Goal: Task Accomplishment & Management: Complete application form

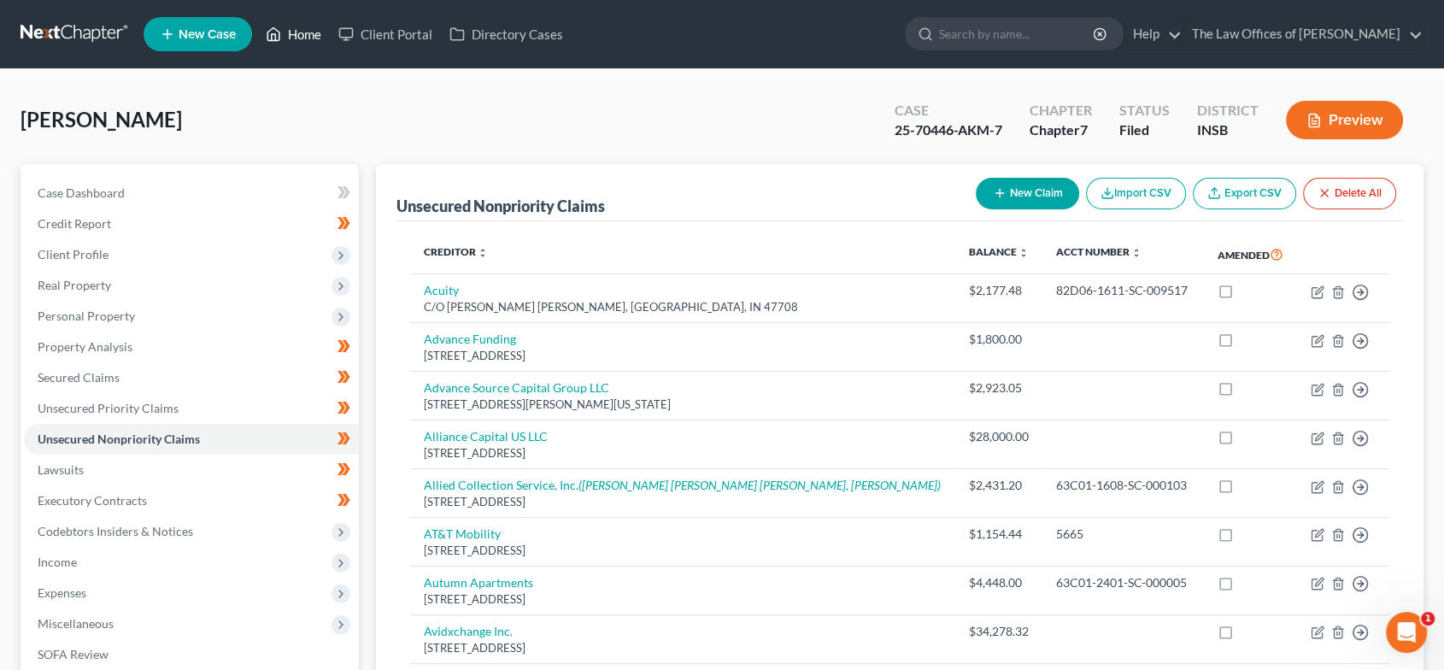
click at [284, 38] on link "Home" at bounding box center [293, 34] width 73 height 31
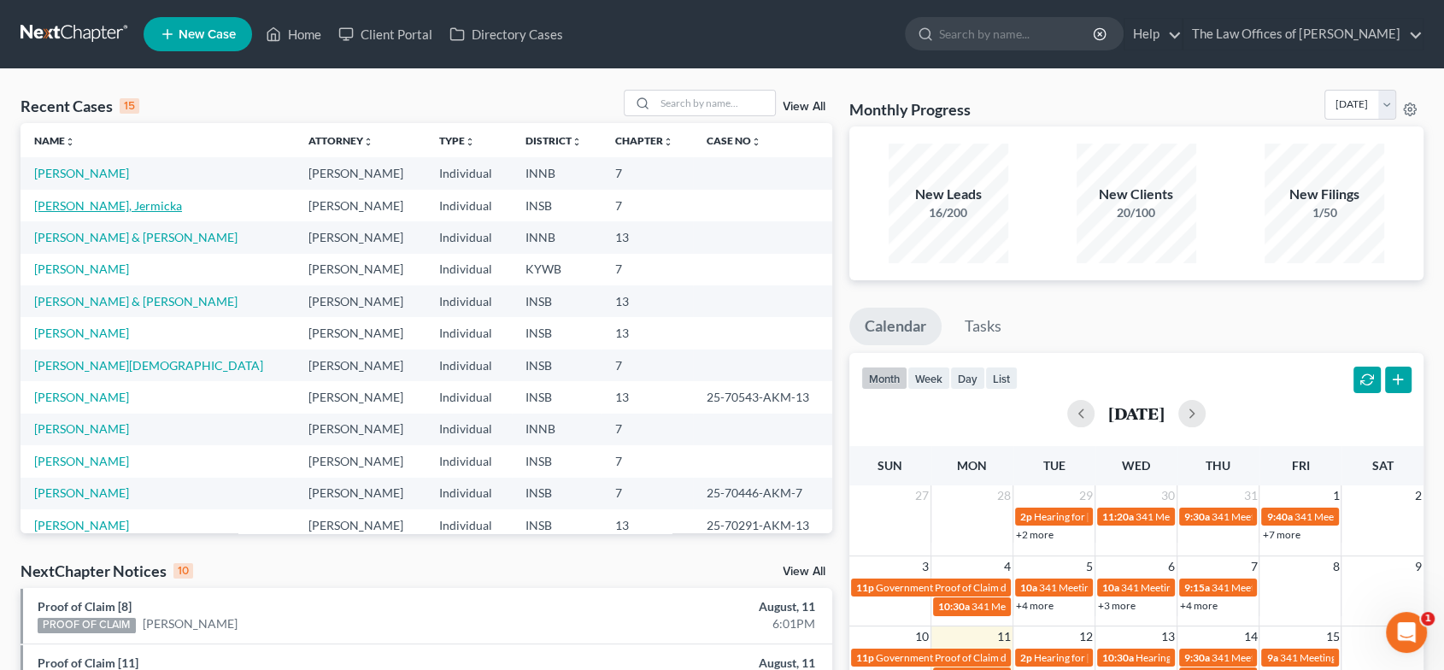
click at [129, 202] on link "[PERSON_NAME], Jermicka" at bounding box center [108, 205] width 148 height 15
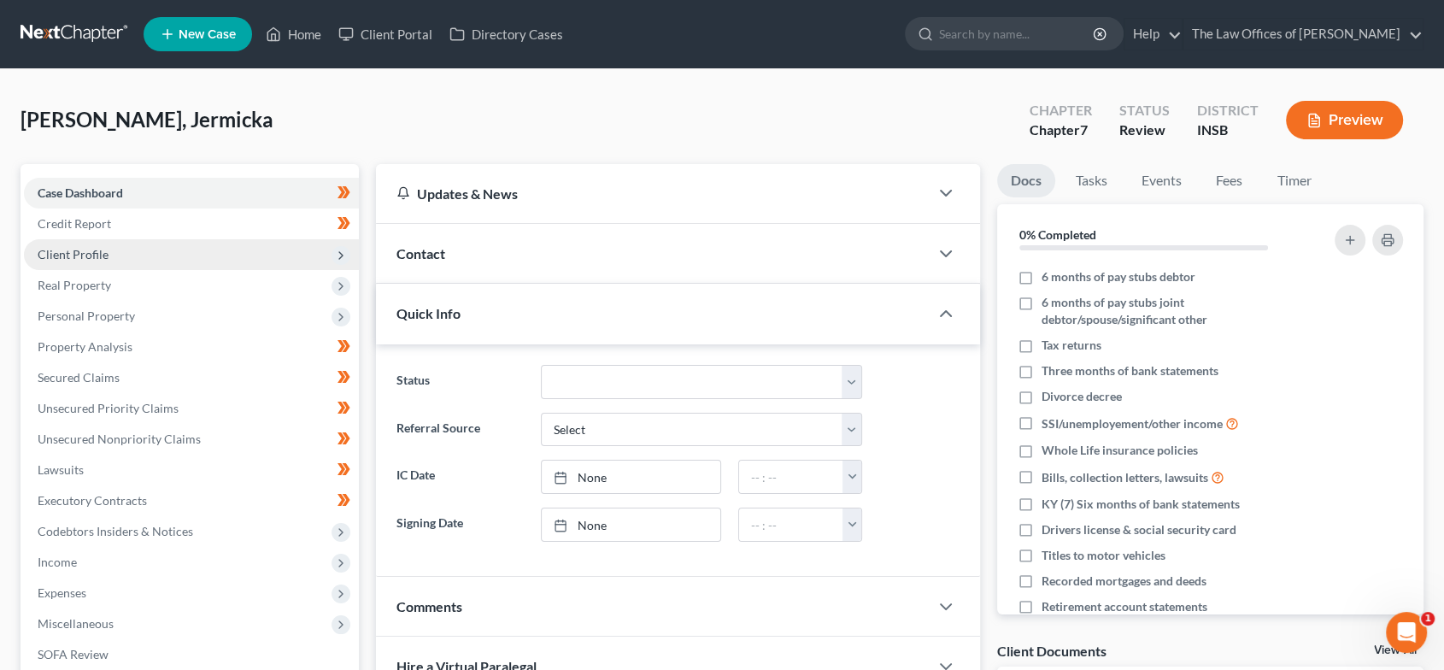
click at [104, 254] on span "Client Profile" at bounding box center [73, 254] width 71 height 15
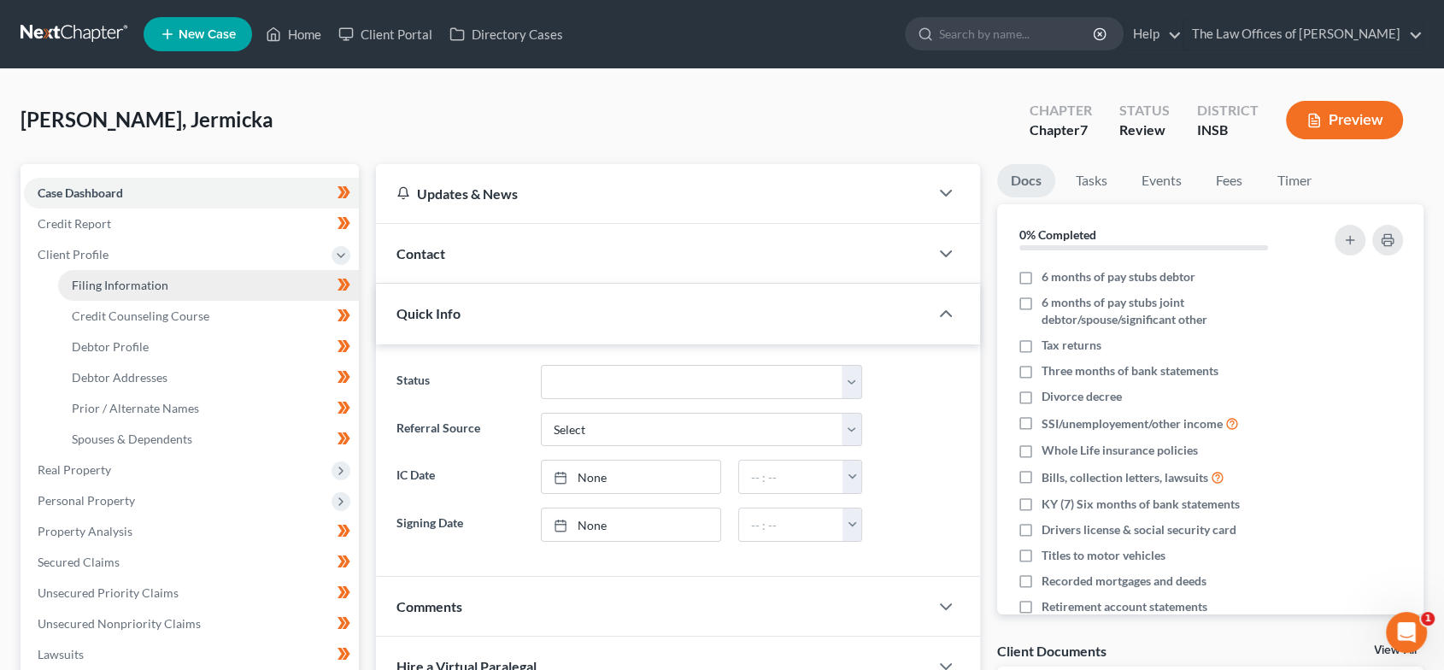
click at [119, 278] on span "Filing Information" at bounding box center [120, 285] width 97 height 15
select select "1"
select select "0"
select select "15"
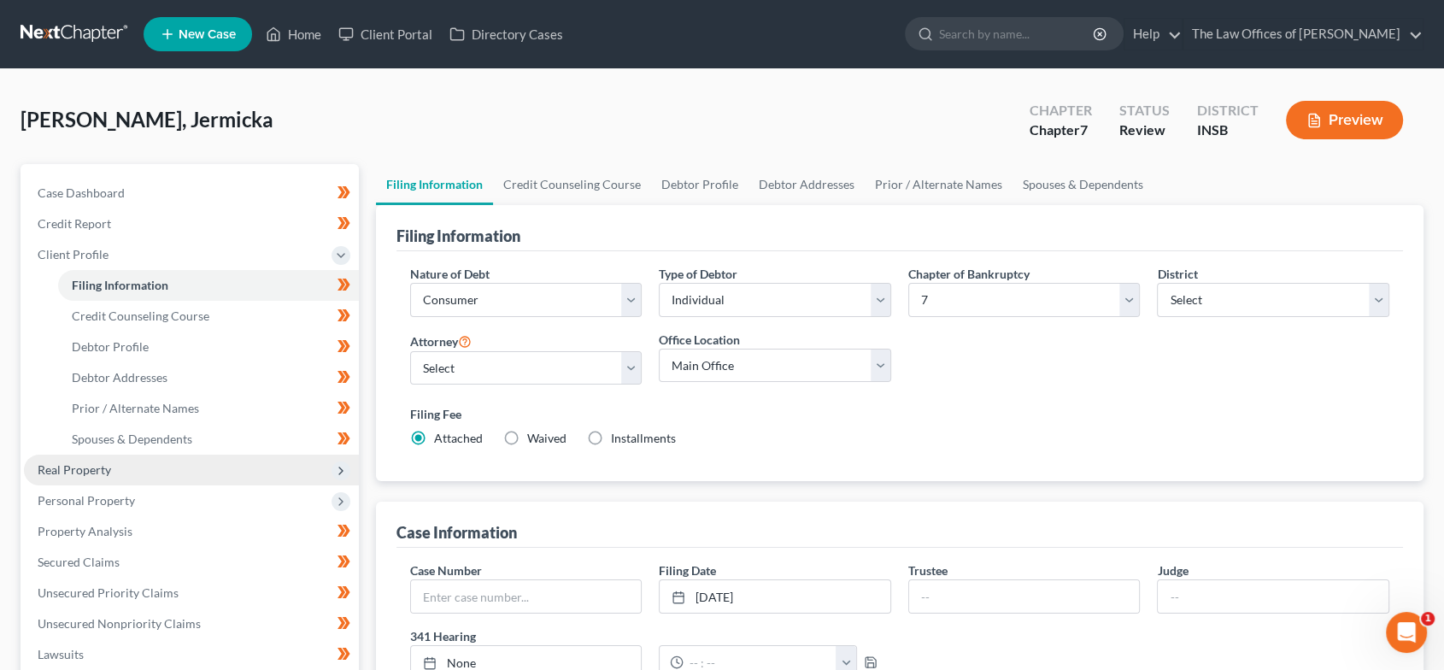
click at [114, 470] on span "Real Property" at bounding box center [191, 469] width 335 height 31
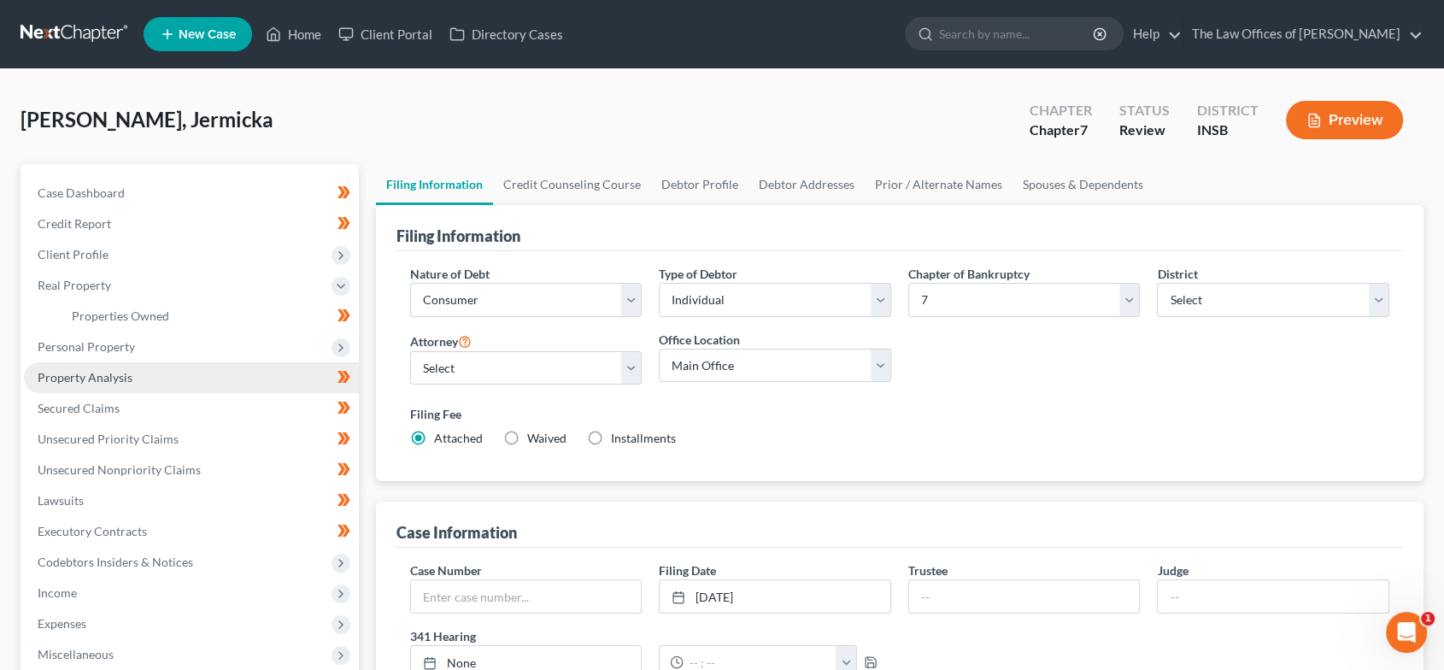
click at [98, 377] on span "Property Analysis" at bounding box center [85, 377] width 95 height 15
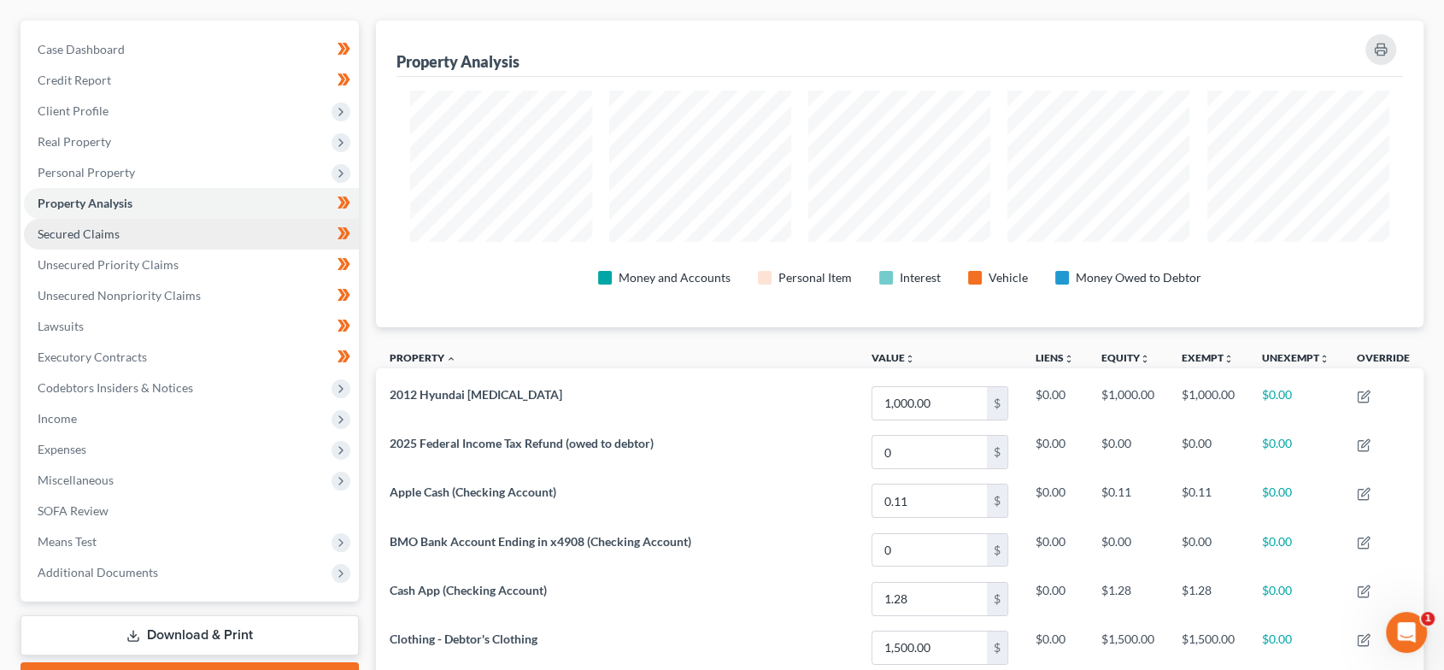
scroll to position [143, 0]
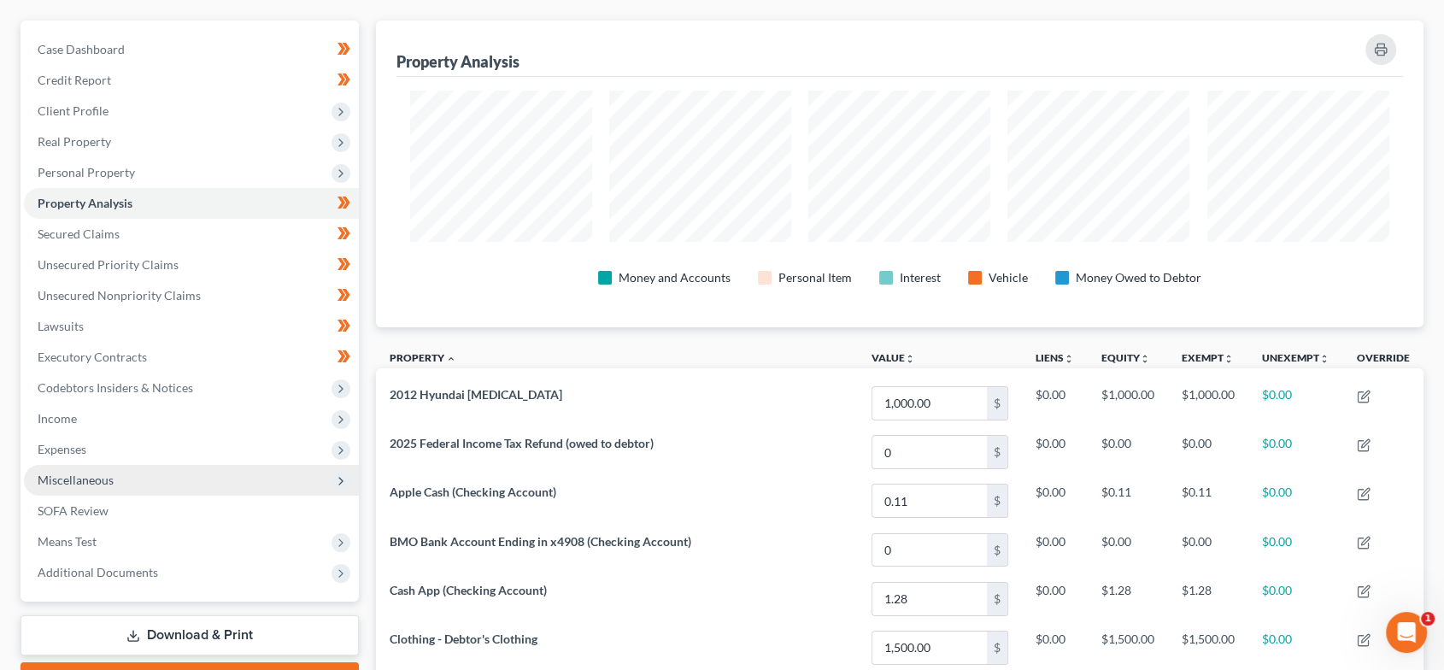
click at [130, 472] on span "Miscellaneous" at bounding box center [191, 480] width 335 height 31
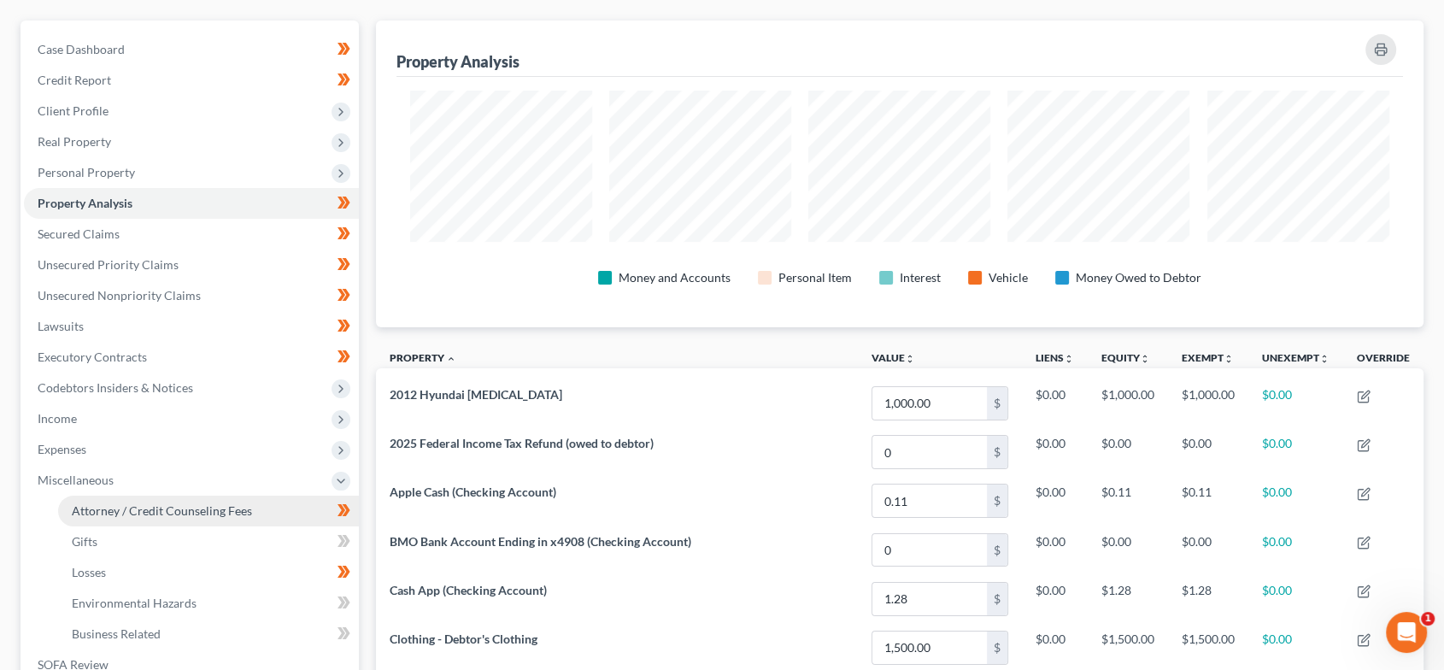
click at [137, 507] on span "Attorney / Credit Counseling Fees" at bounding box center [162, 510] width 180 height 15
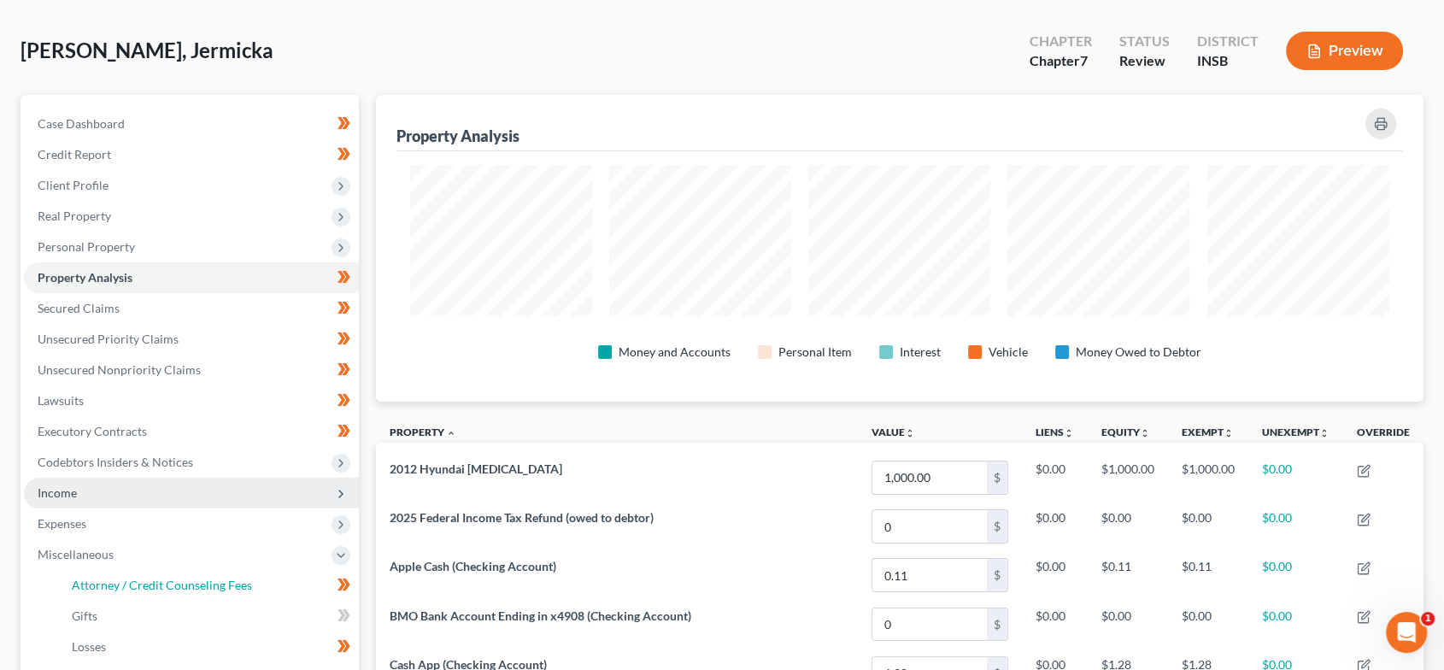
select select "17"
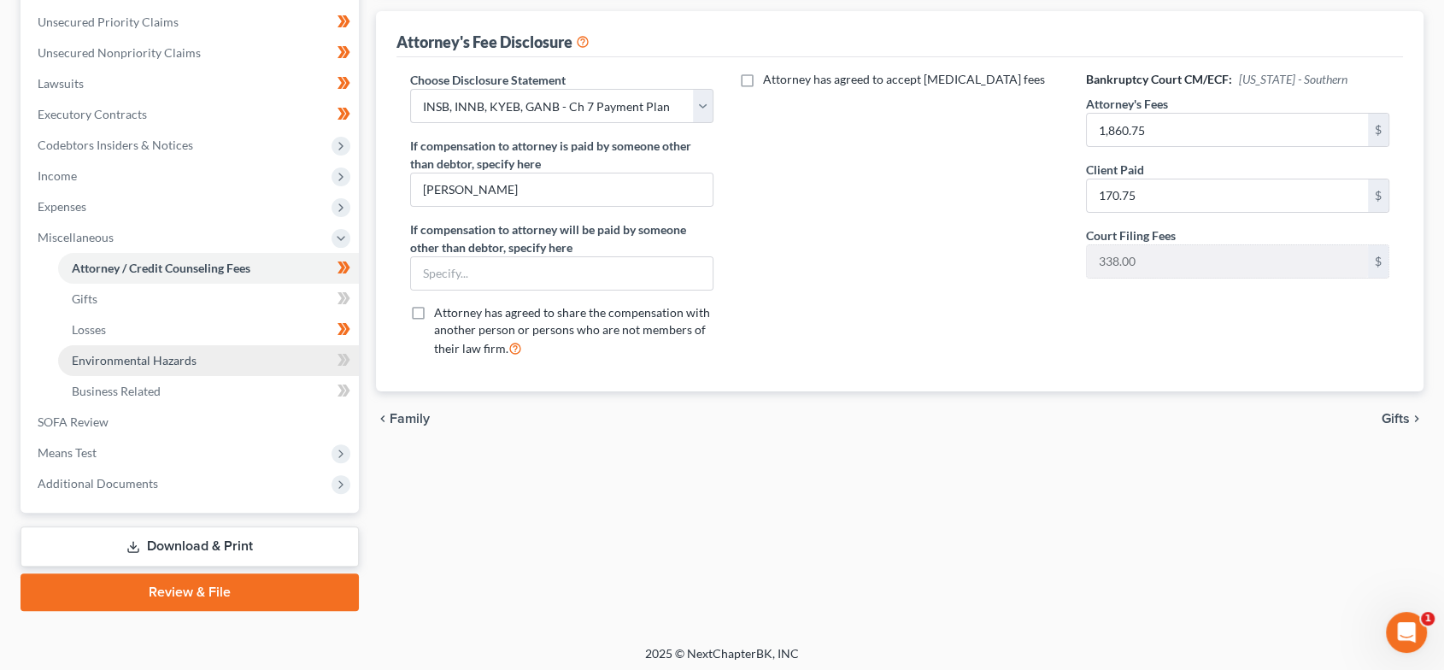
scroll to position [390, 0]
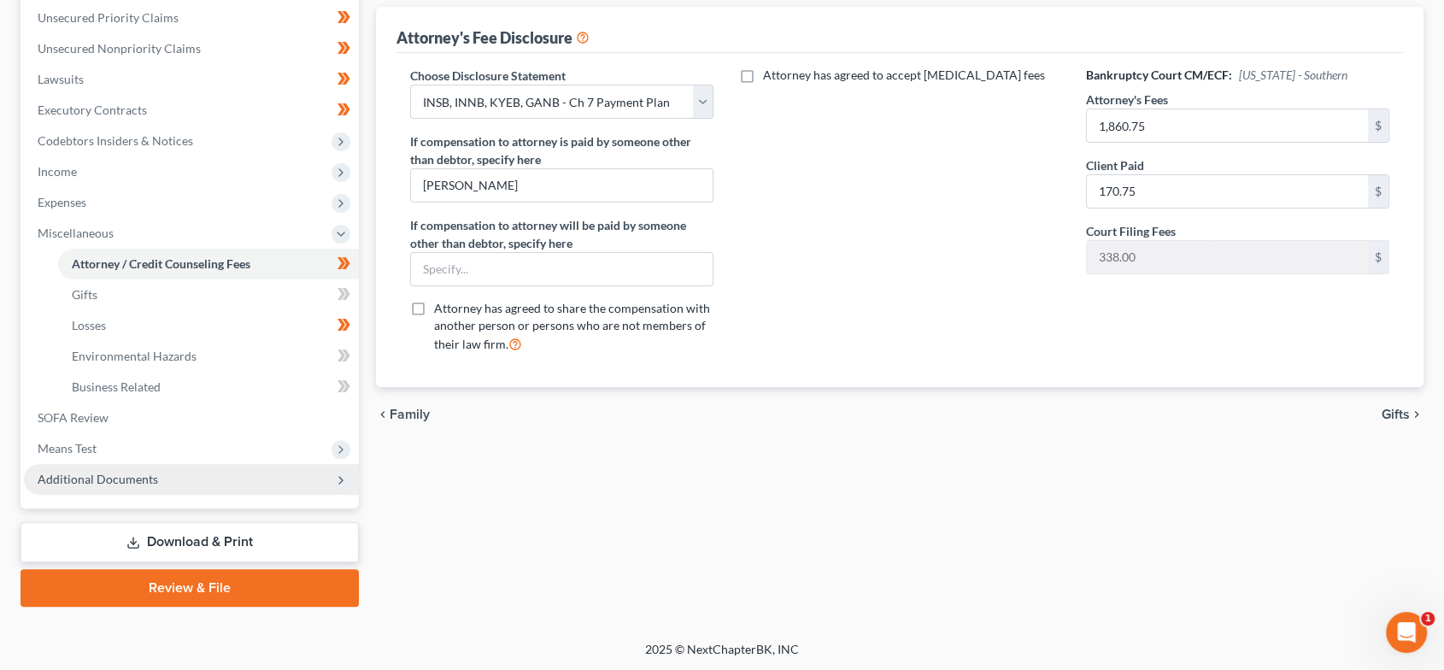
click at [142, 468] on span "Additional Documents" at bounding box center [191, 479] width 335 height 31
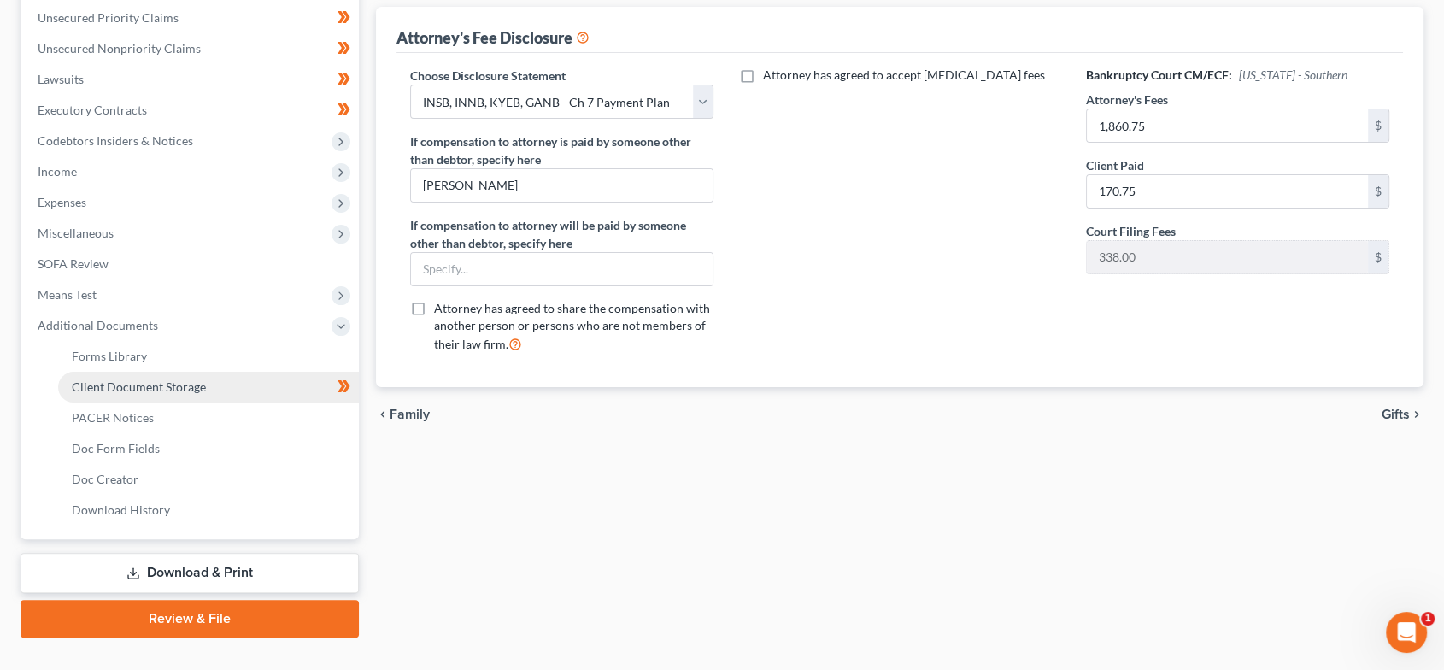
click at [171, 374] on link "Client Document Storage" at bounding box center [208, 387] width 301 height 31
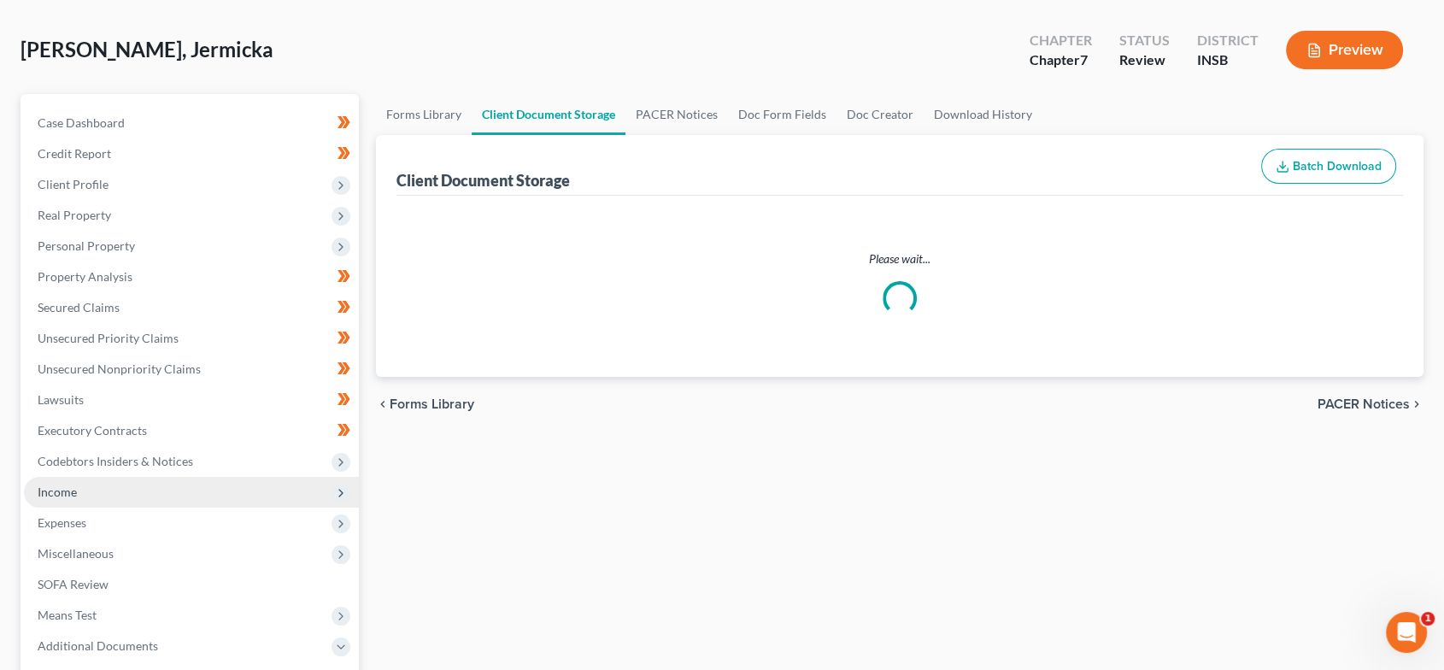
select select "15"
select select "9"
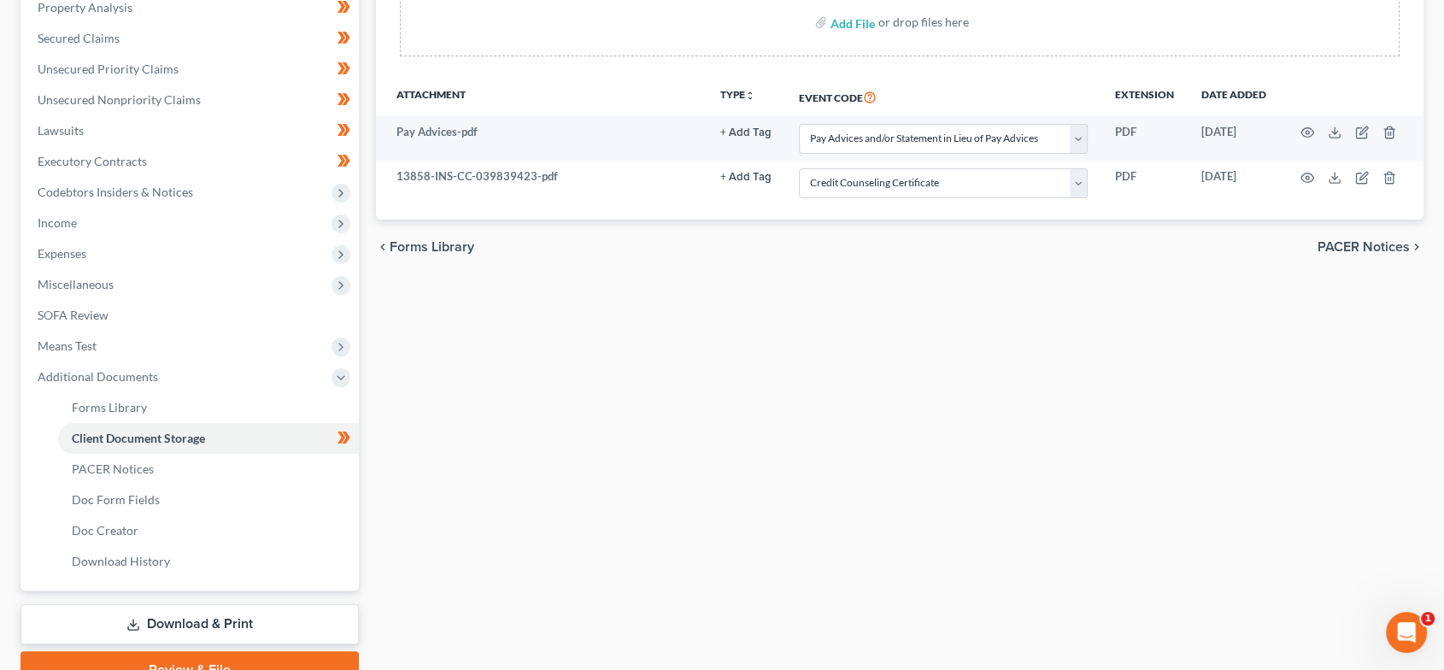
scroll to position [422, 0]
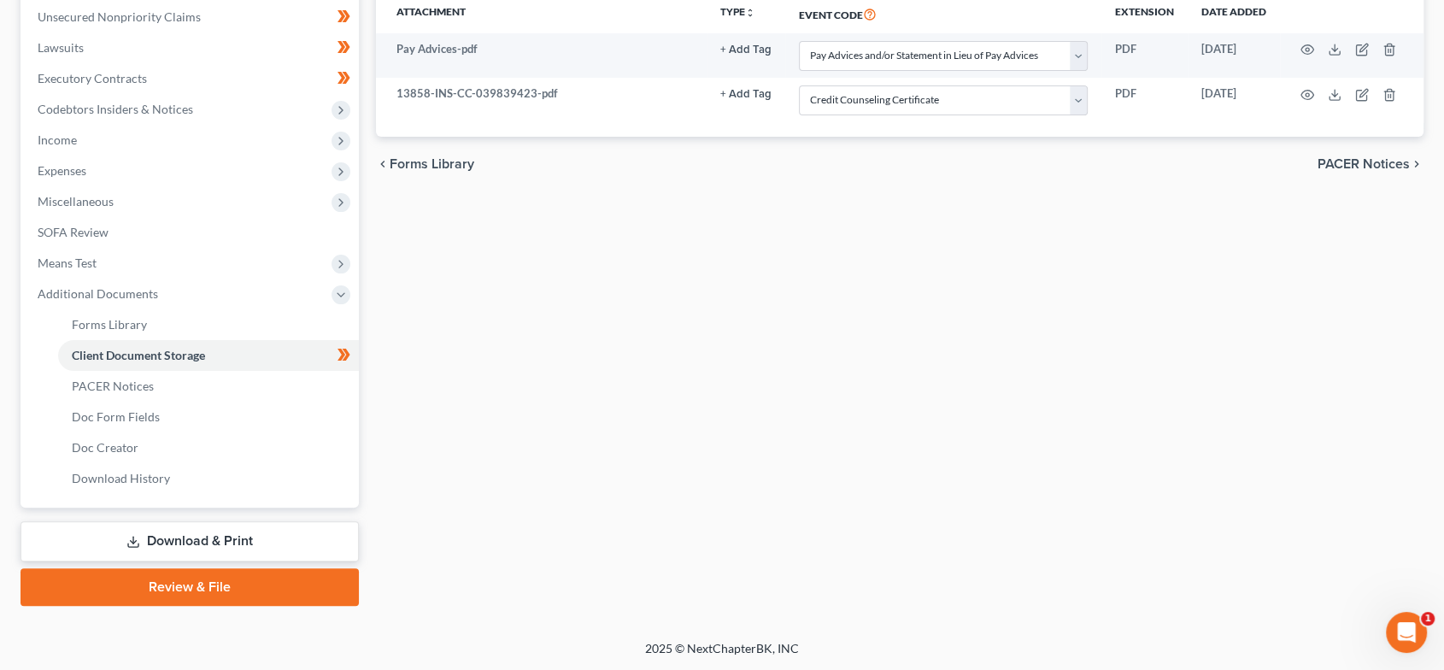
click at [240, 595] on link "Review & File" at bounding box center [189, 587] width 338 height 38
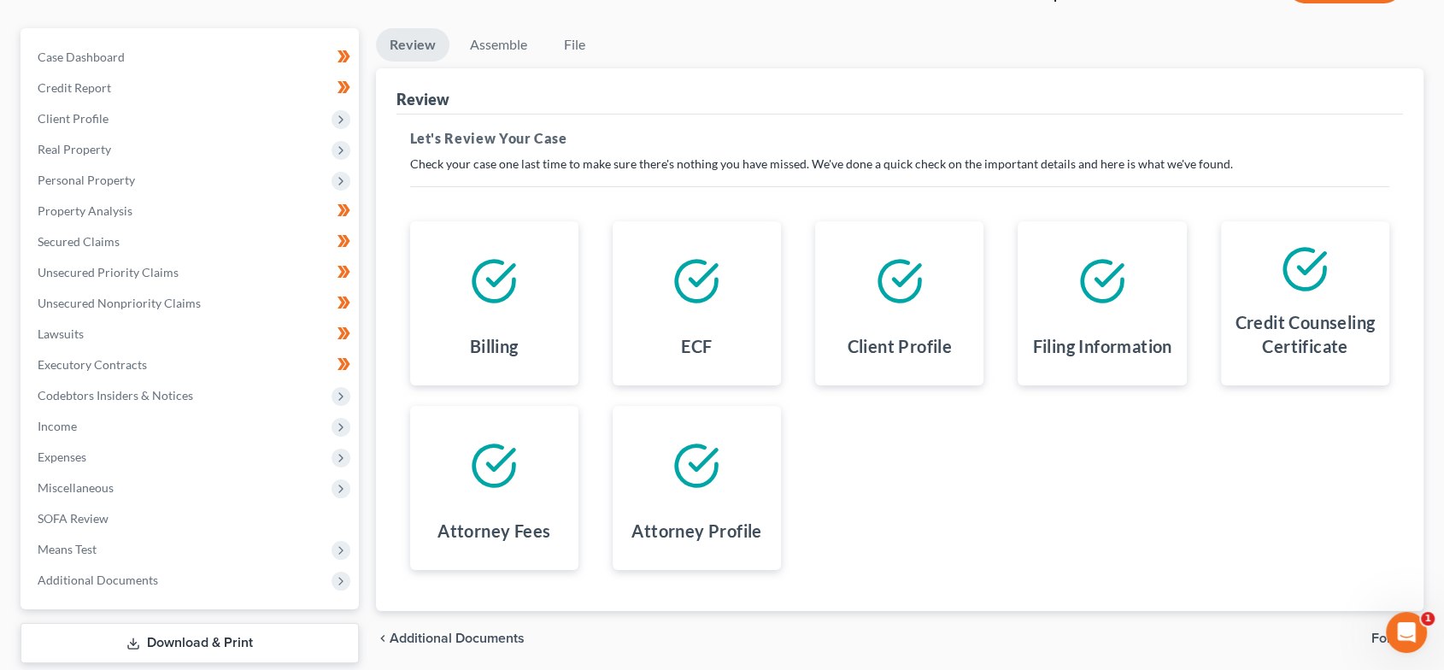
scroll to position [237, 0]
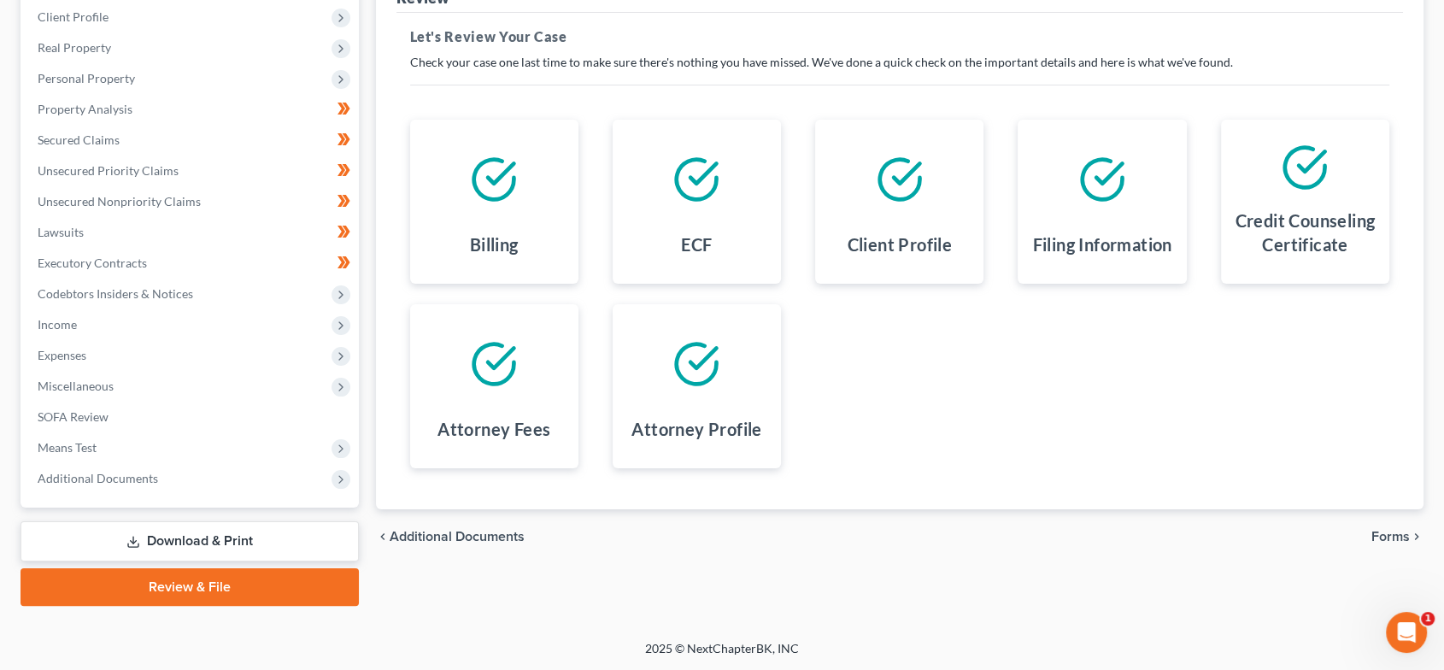
click at [1378, 538] on span "Forms" at bounding box center [1390, 537] width 38 height 14
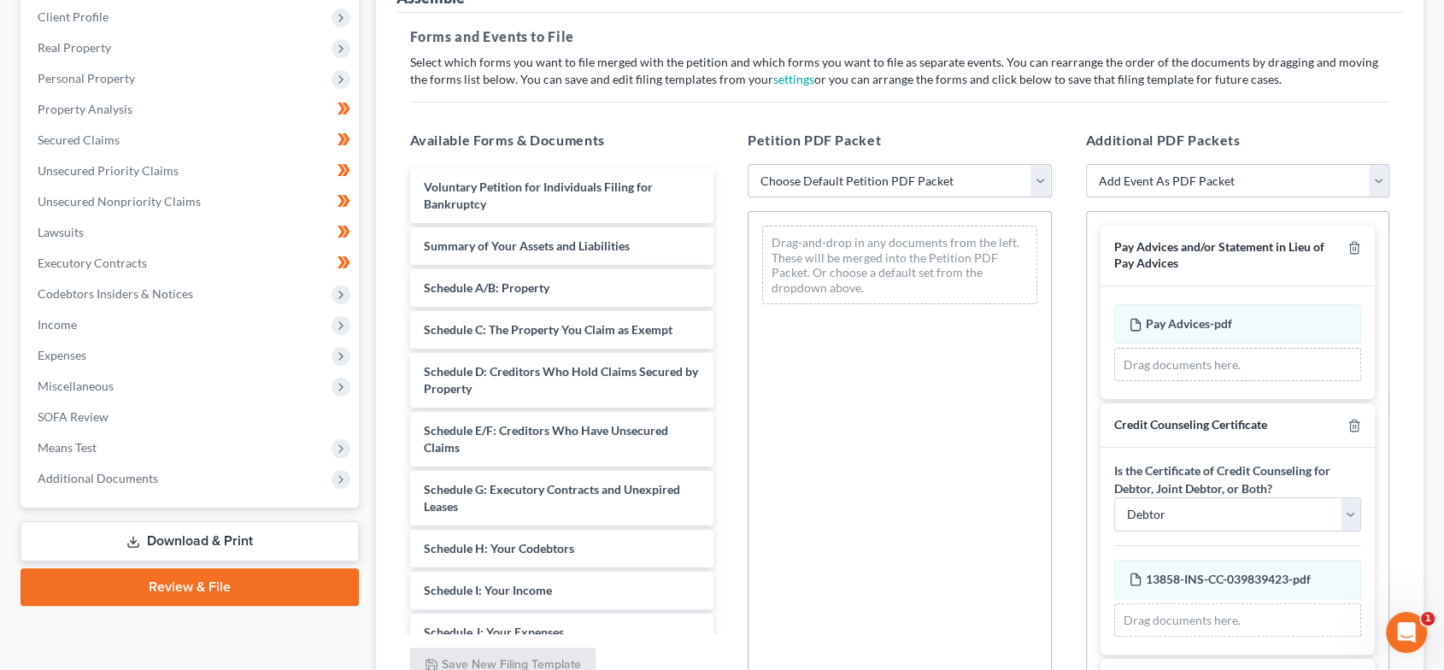
click at [916, 183] on select "Choose Default Petition PDF Packet Emergency Filing (Voluntary Petition and Cre…" at bounding box center [899, 181] width 304 height 34
select select "1"
click at [747, 164] on select "Choose Default Petition PDF Packet Emergency Filing (Voluntary Petition and Cre…" at bounding box center [899, 181] width 304 height 34
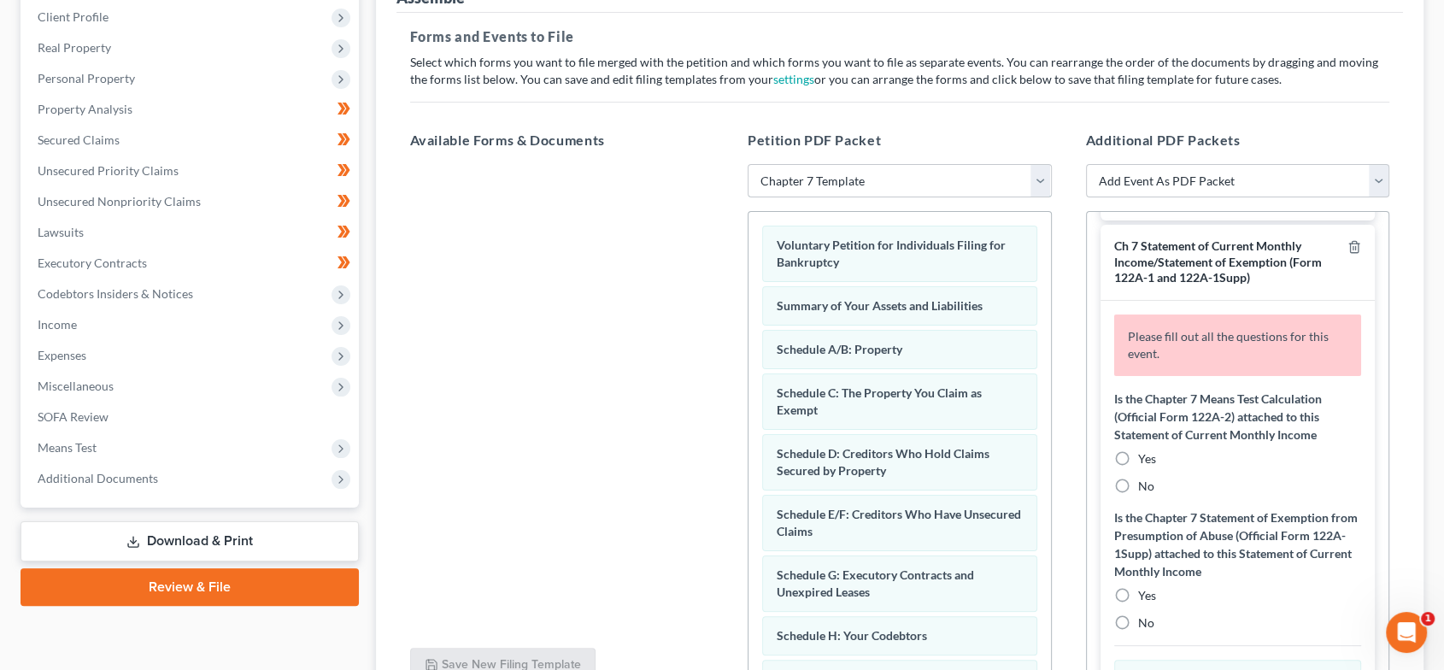
scroll to position [550, 0]
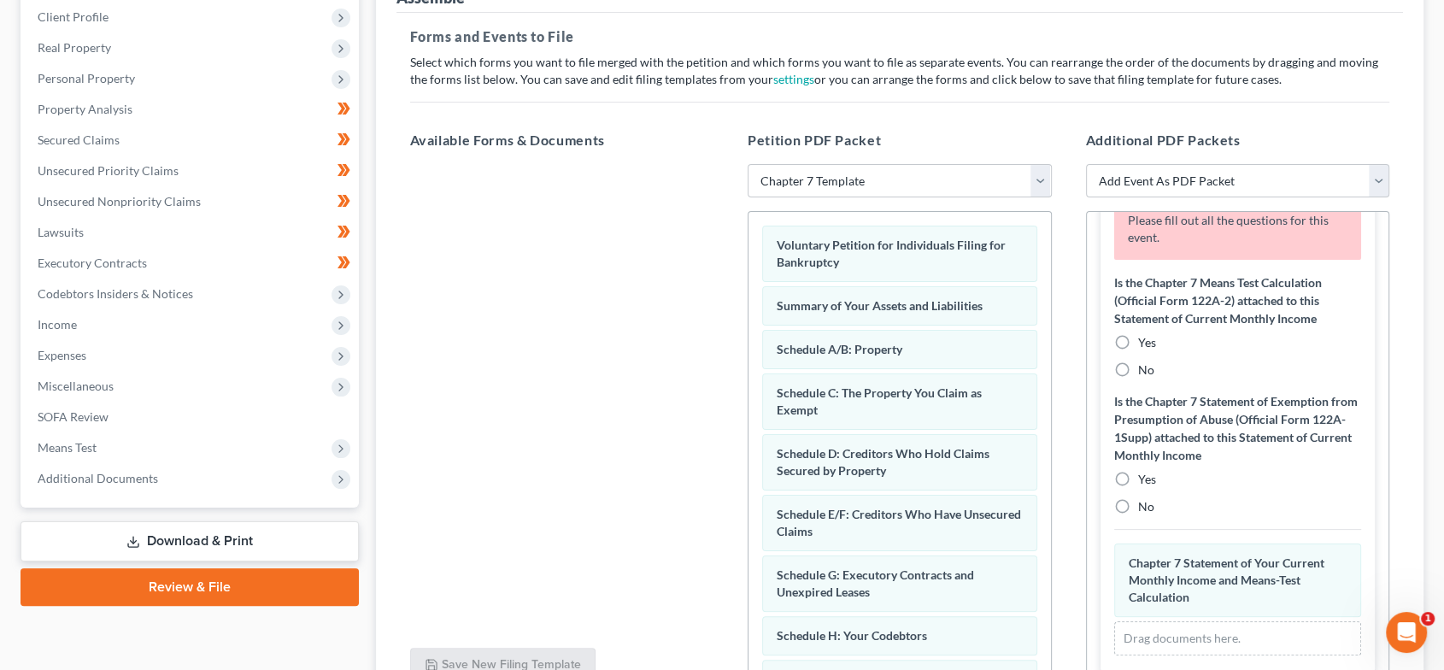
drag, startPoint x: 1130, startPoint y: 366, endPoint x: 1141, endPoint y: 378, distance: 15.7
click at [1138, 367] on label "No" at bounding box center [1146, 369] width 16 height 17
click at [1145, 367] on input "No" at bounding box center [1150, 366] width 11 height 11
radio input "true"
click at [1138, 511] on label "No" at bounding box center [1146, 506] width 16 height 17
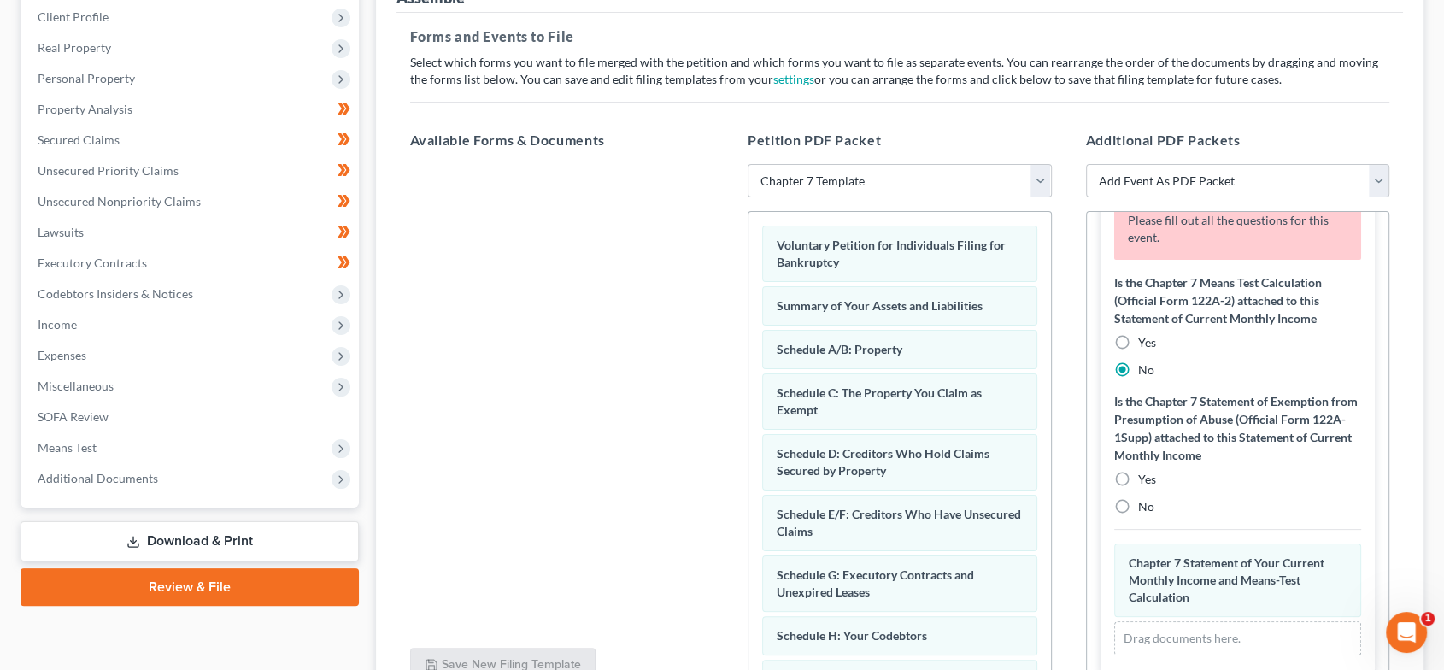
click at [1145, 509] on input "No" at bounding box center [1150, 503] width 11 height 11
radio input "true"
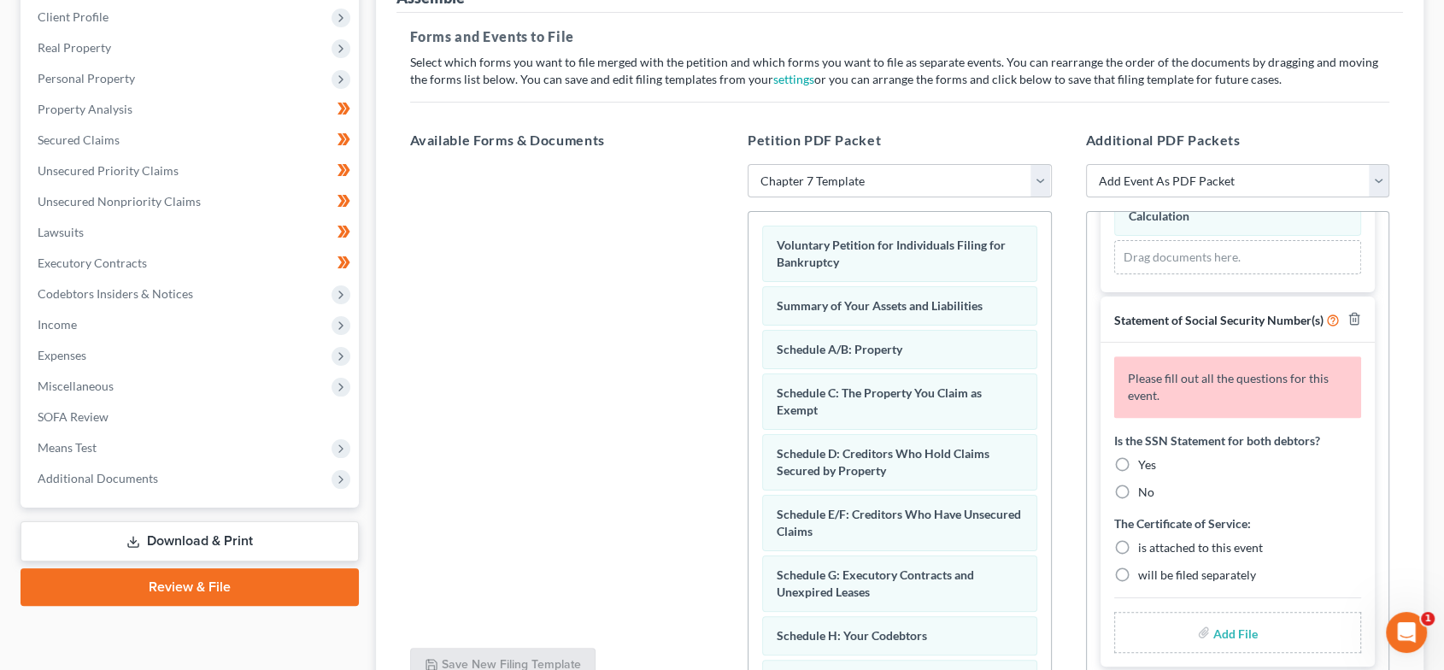
click at [1138, 462] on label "Yes" at bounding box center [1147, 464] width 18 height 17
click at [1145, 462] on input "Yes" at bounding box center [1150, 461] width 11 height 11
radio input "true"
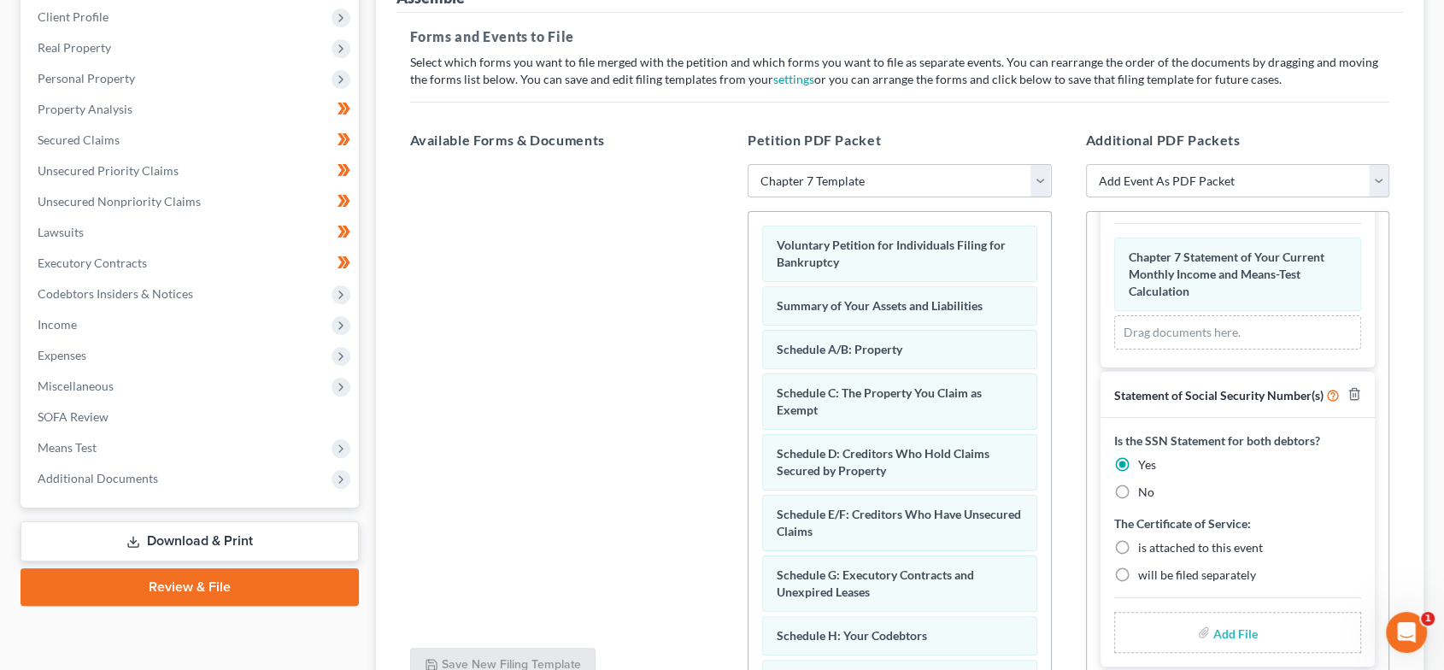
scroll to position [794, 0]
click at [1138, 552] on label "is attached to this event" at bounding box center [1200, 547] width 125 height 17
click at [1145, 550] on input "is attached to this event" at bounding box center [1150, 544] width 11 height 11
radio input "true"
click at [1213, 629] on input "file" at bounding box center [1233, 632] width 41 height 31
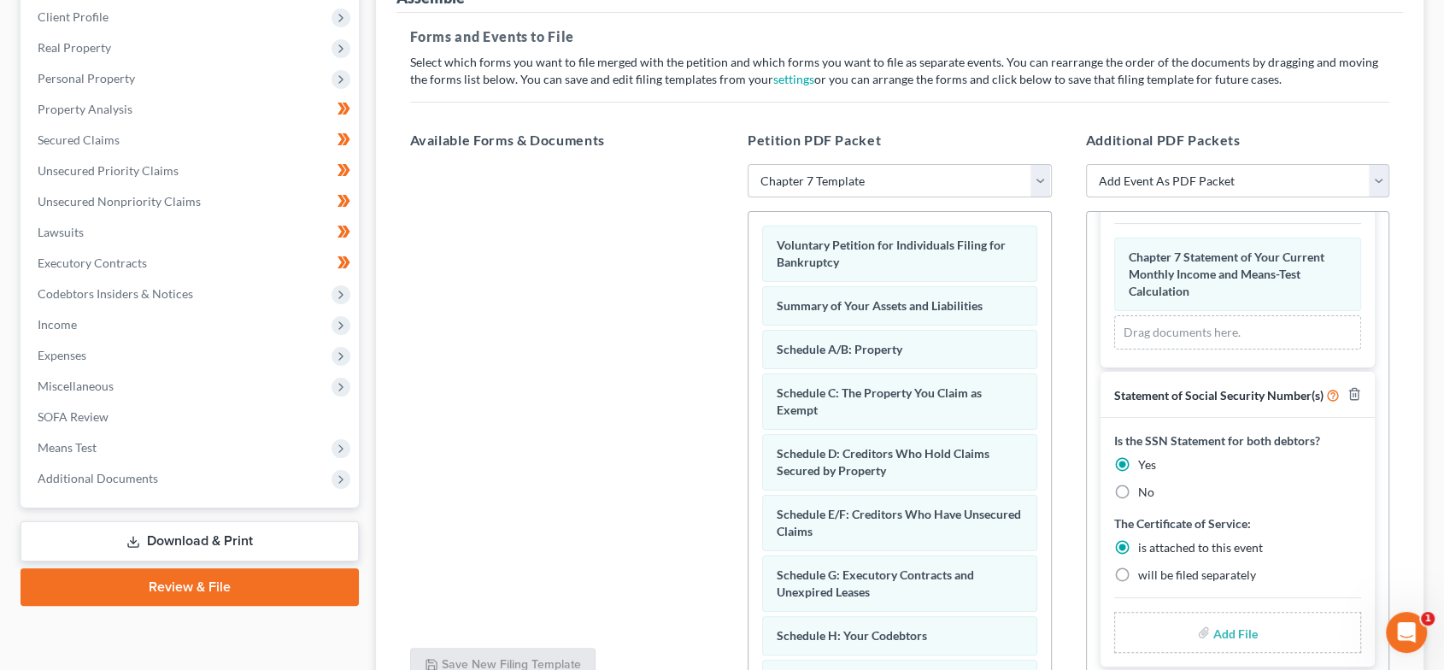
type input "C:\fakepath\SSN.pdf"
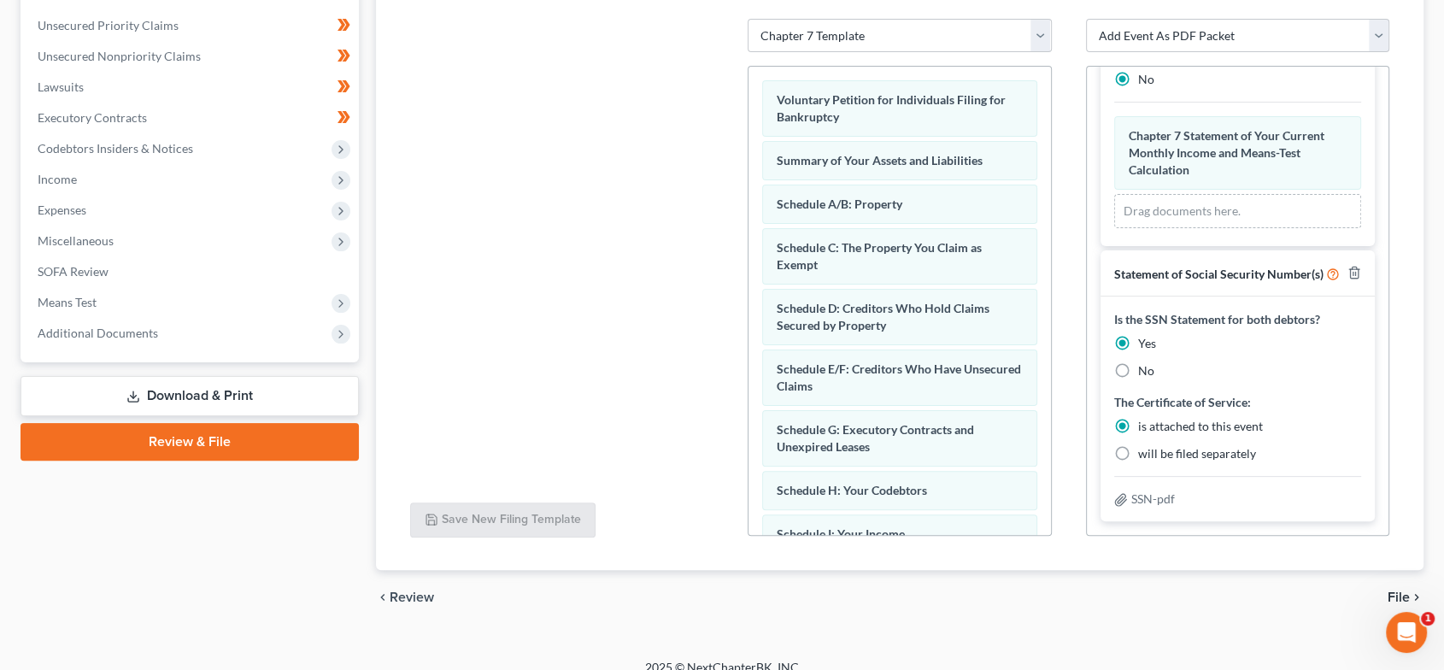
scroll to position [401, 0]
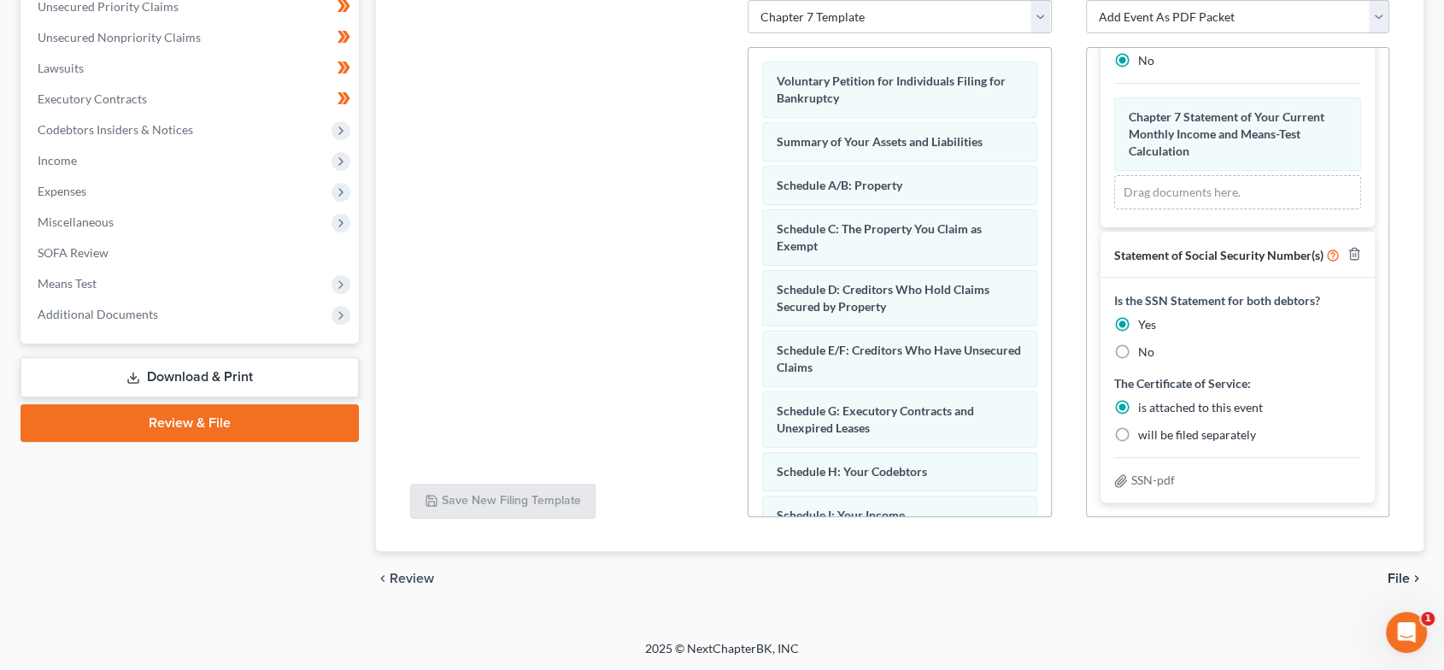
click at [1397, 571] on span "File" at bounding box center [1398, 578] width 22 height 14
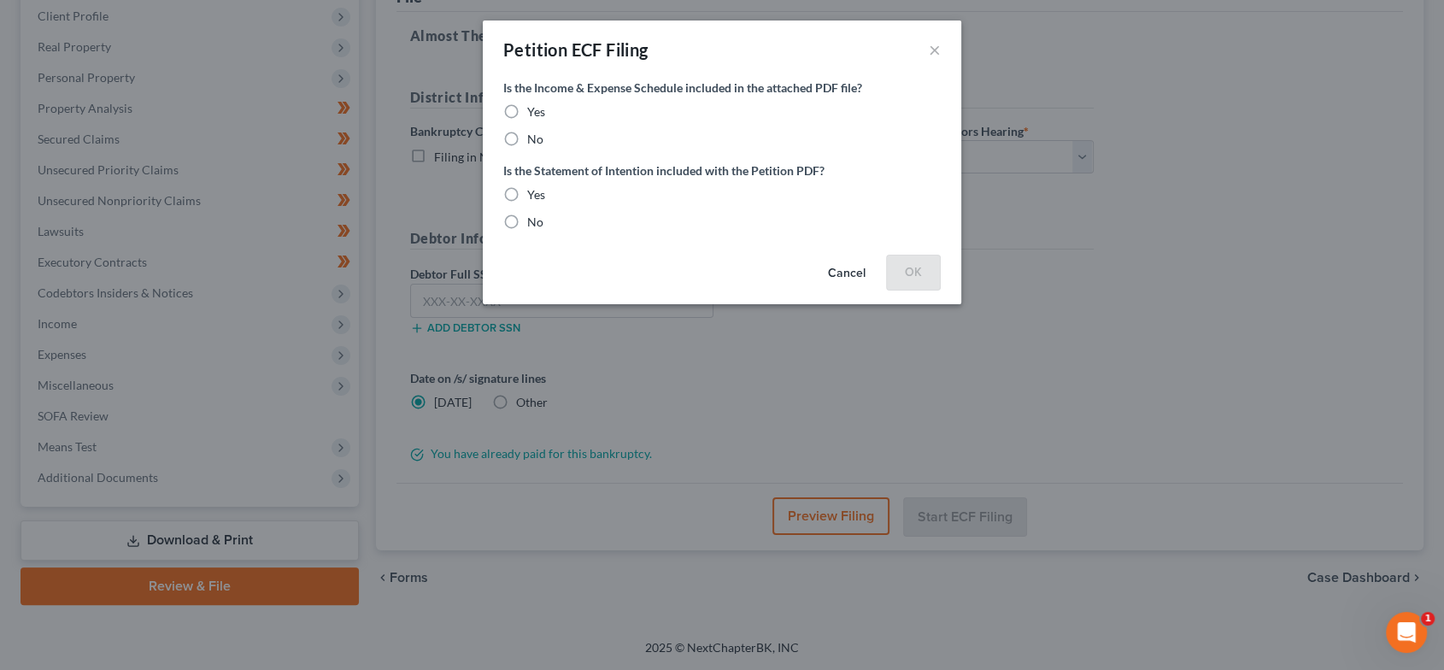
scroll to position [237, 0]
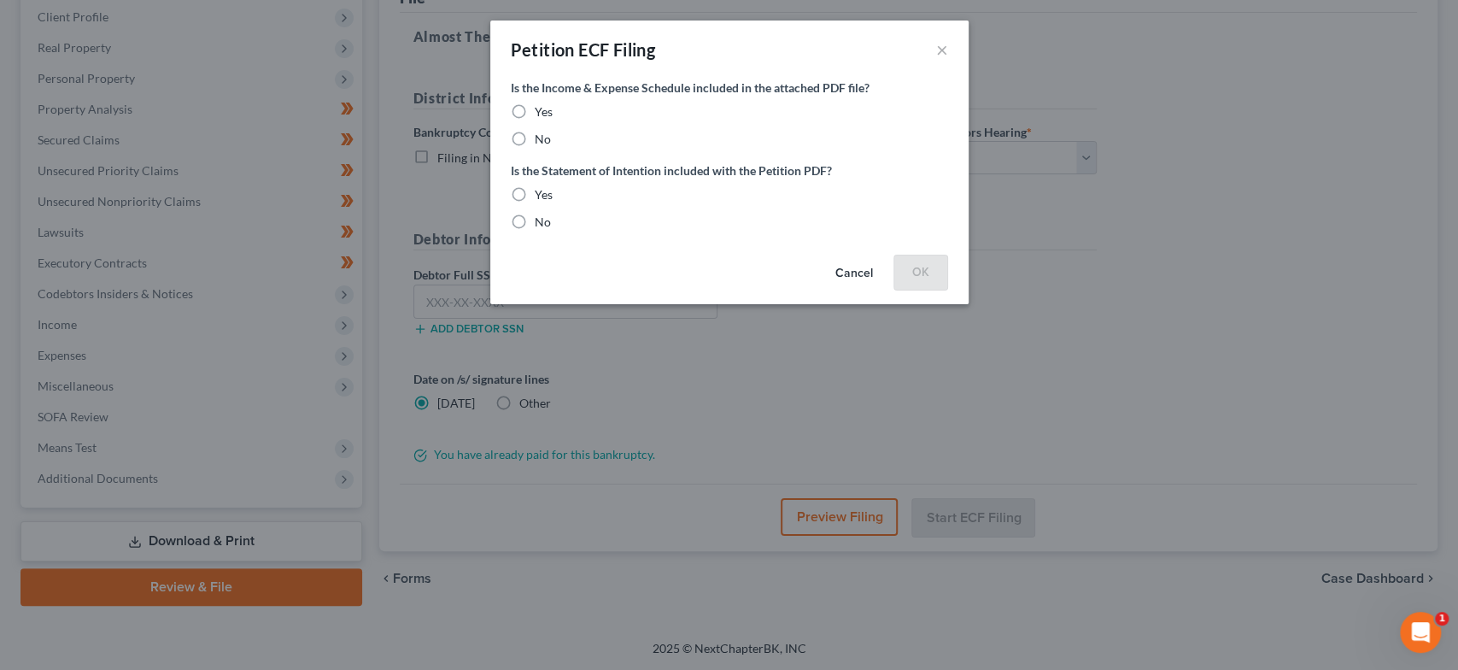
click at [535, 114] on label "Yes" at bounding box center [544, 111] width 18 height 17
click at [542, 114] on input "Yes" at bounding box center [547, 108] width 11 height 11
radio input "true"
click at [535, 196] on label "Yes" at bounding box center [544, 194] width 18 height 17
click at [542, 196] on input "Yes" at bounding box center [547, 191] width 11 height 11
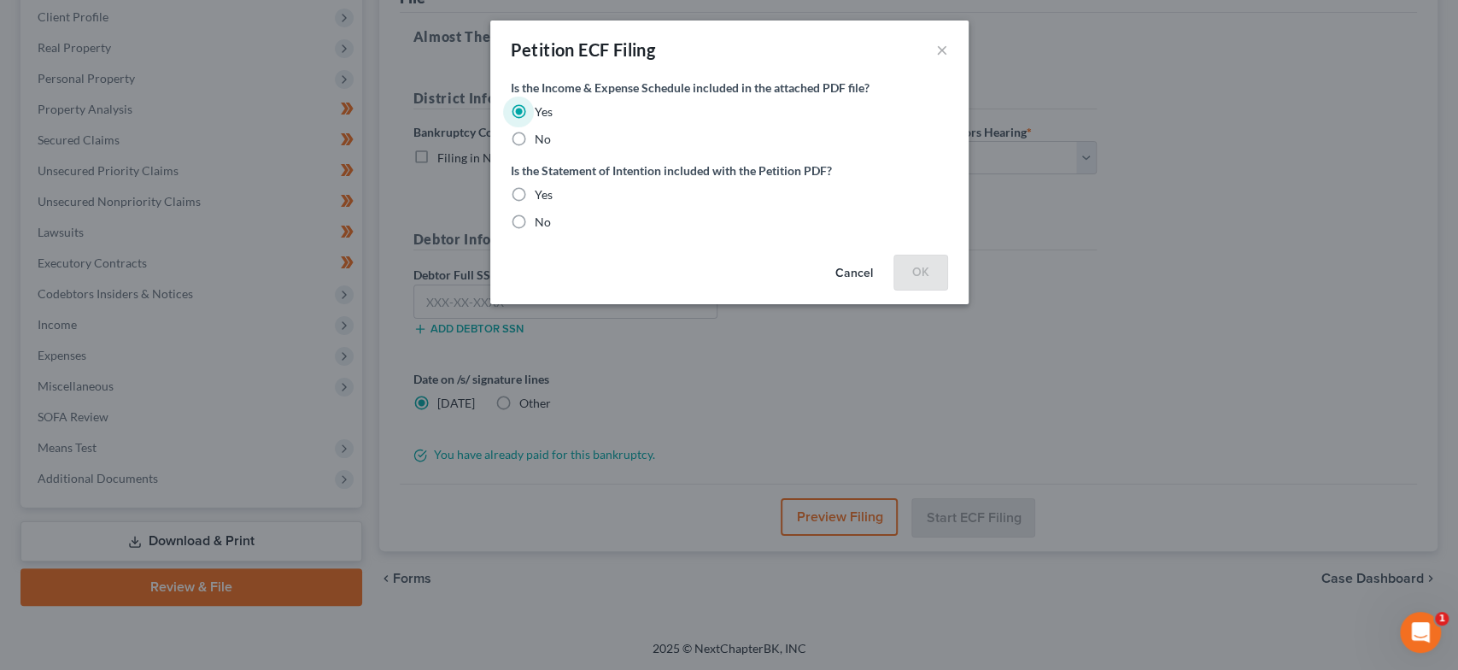
radio input "true"
click at [927, 279] on button "OK" at bounding box center [920, 272] width 55 height 34
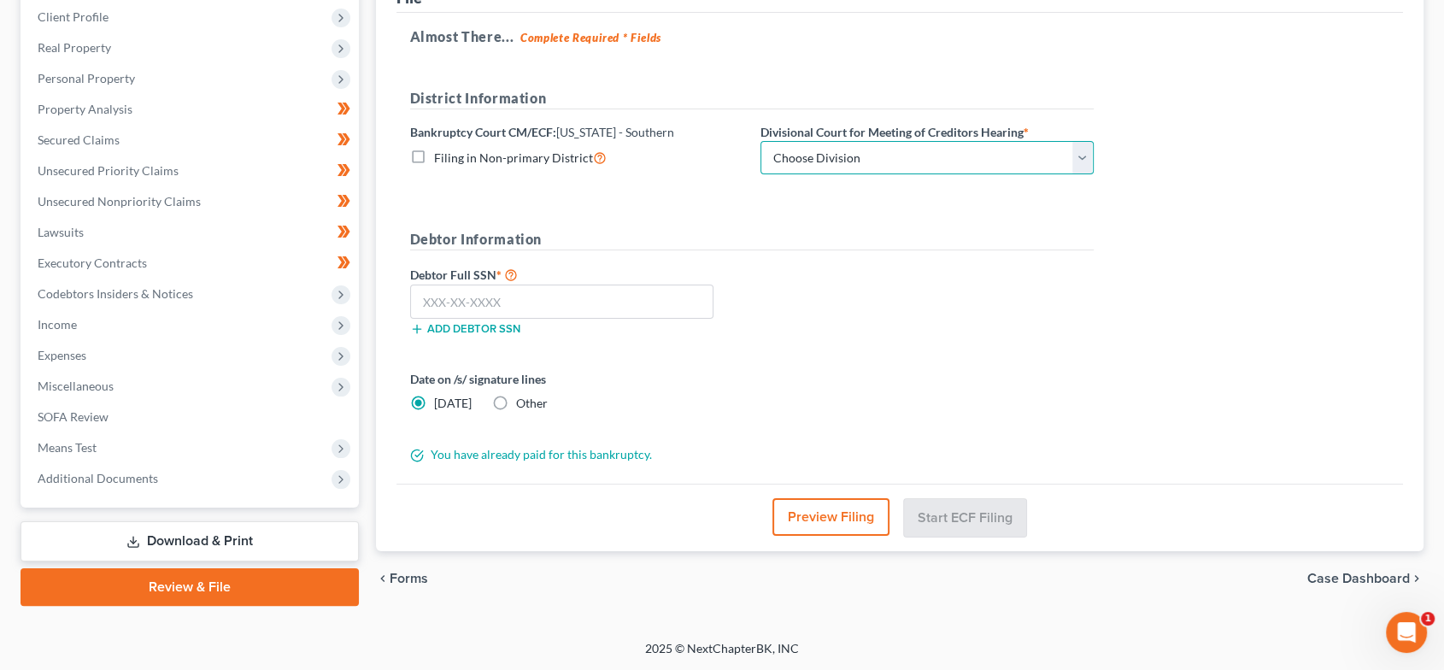
click at [904, 163] on select "Choose Division [GEOGRAPHIC_DATA] [GEOGRAPHIC_DATA] [GEOGRAPHIC_DATA] [GEOGRAPH…" at bounding box center [926, 158] width 333 height 34
select select "1"
click at [760, 141] on select "Choose Division [GEOGRAPHIC_DATA] [GEOGRAPHIC_DATA] [GEOGRAPHIC_DATA] [GEOGRAPH…" at bounding box center [926, 158] width 333 height 34
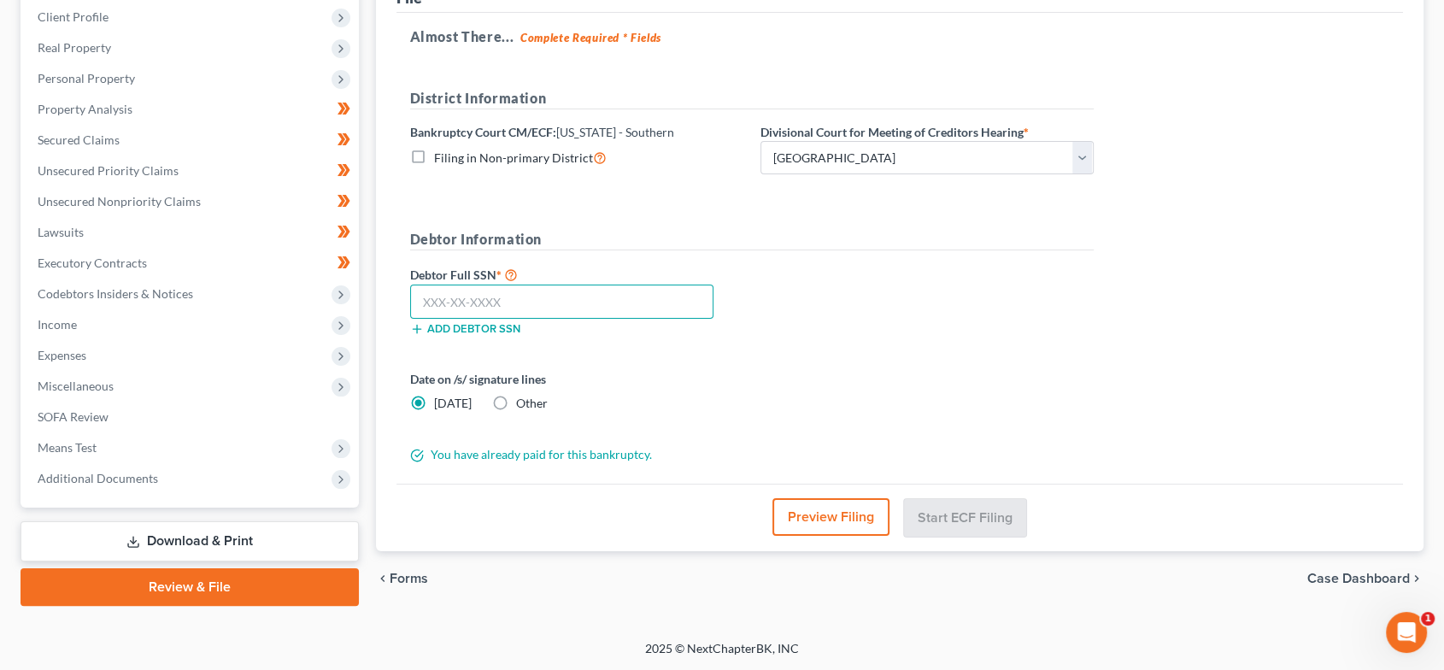
click at [540, 294] on input "text" at bounding box center [562, 301] width 304 height 34
paste input "303-21-2699"
type input "303-21-2699"
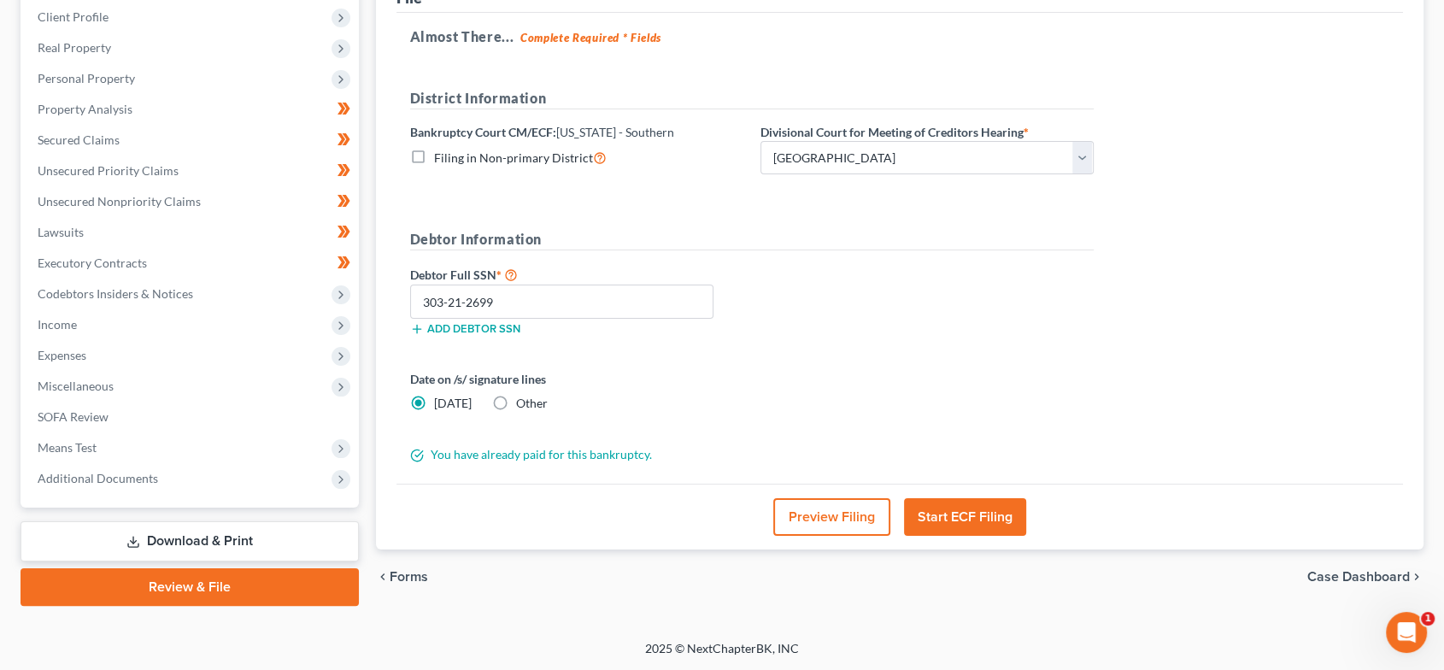
click at [990, 518] on button "Start ECF Filing" at bounding box center [965, 517] width 122 height 38
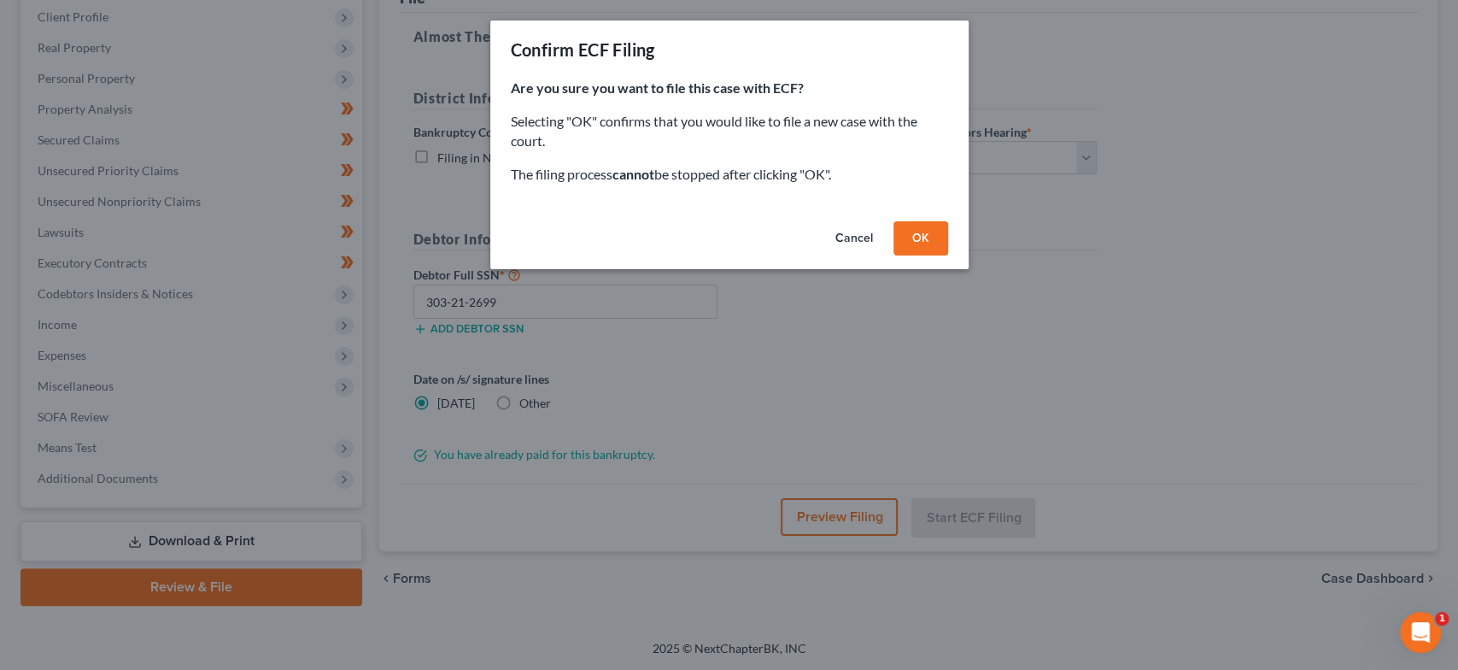
click at [916, 240] on button "OK" at bounding box center [920, 238] width 55 height 34
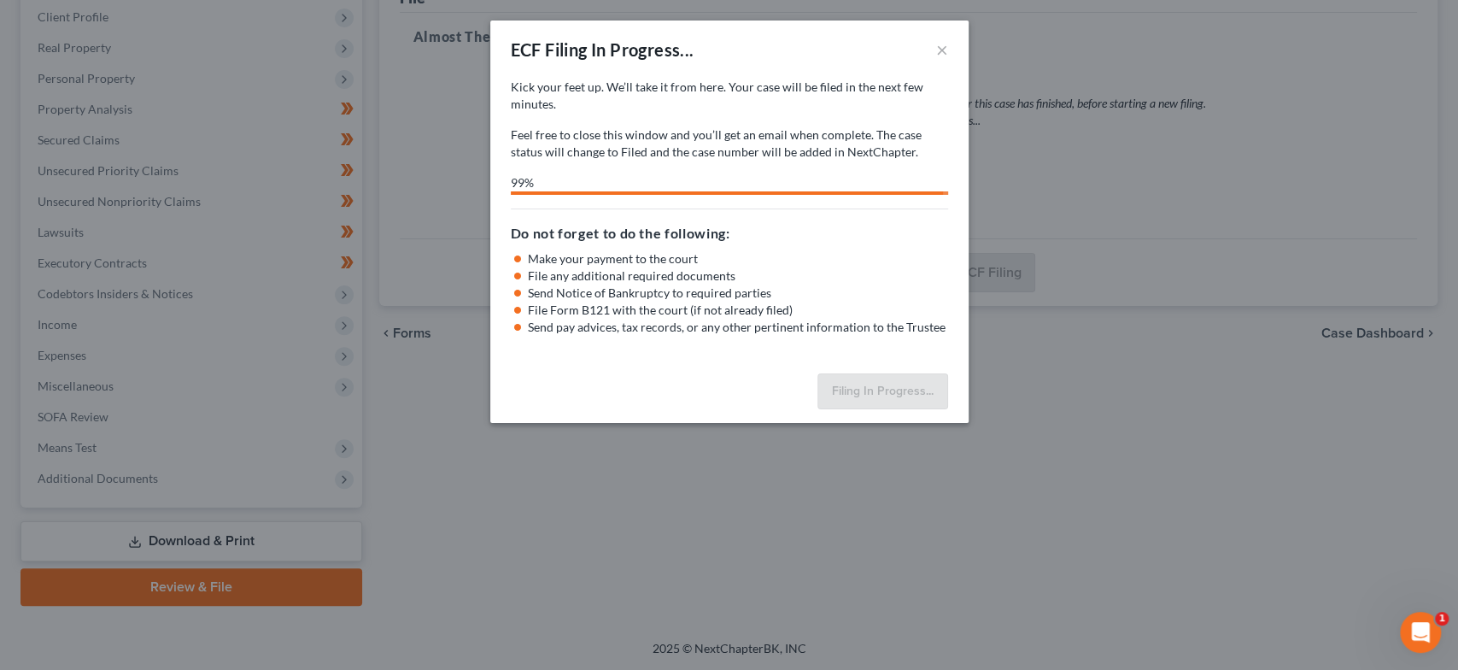
select select "1"
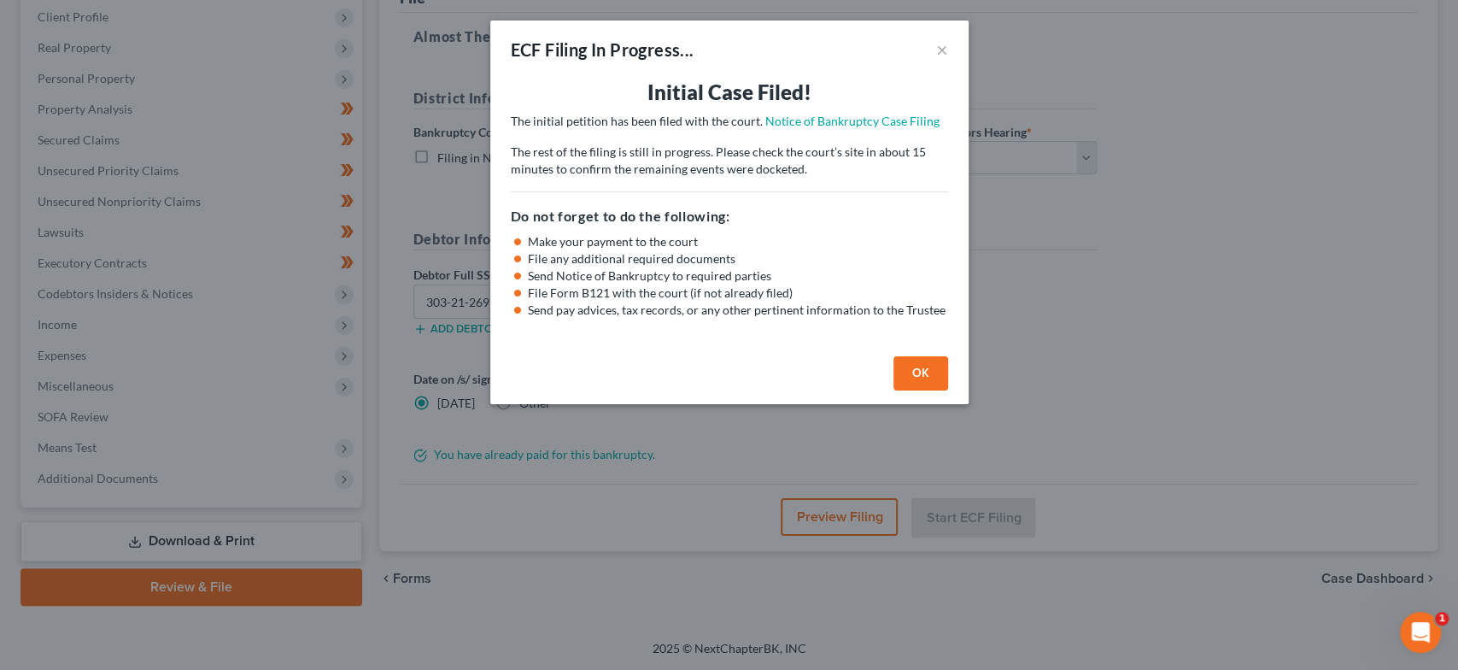
click at [930, 370] on button "OK" at bounding box center [920, 373] width 55 height 34
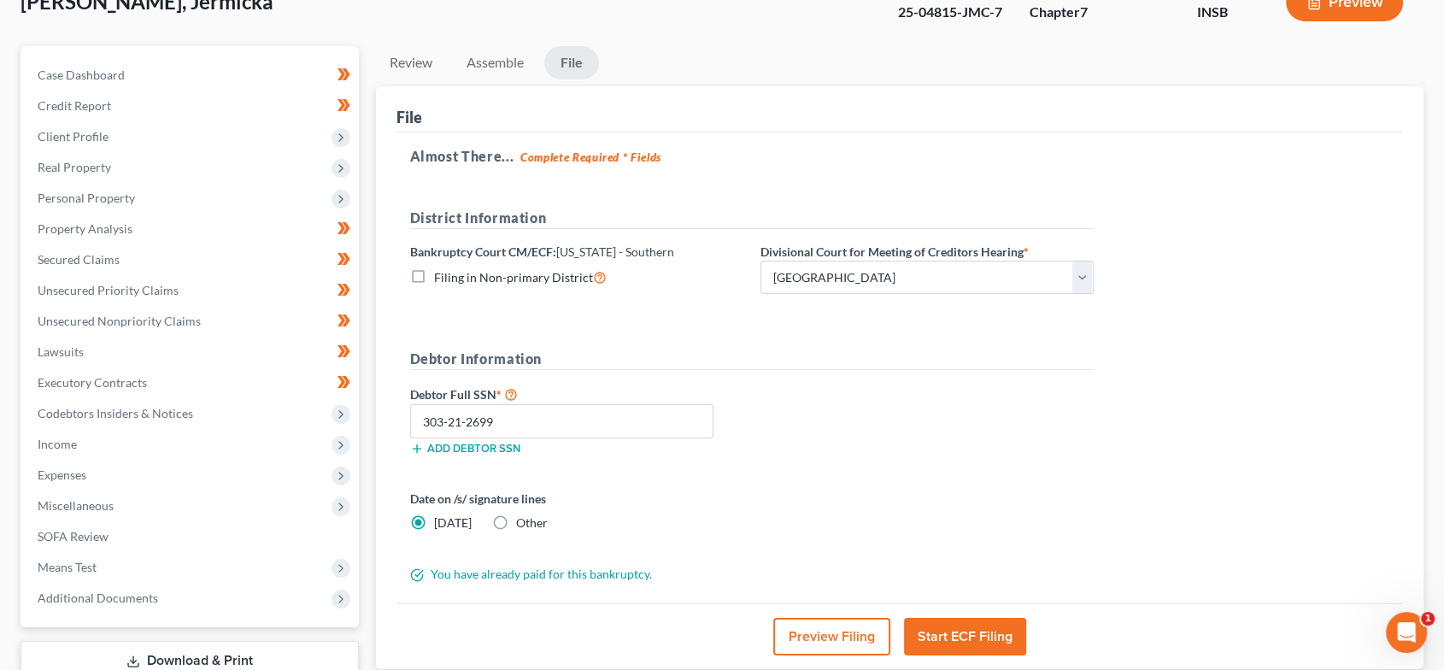
scroll to position [0, 0]
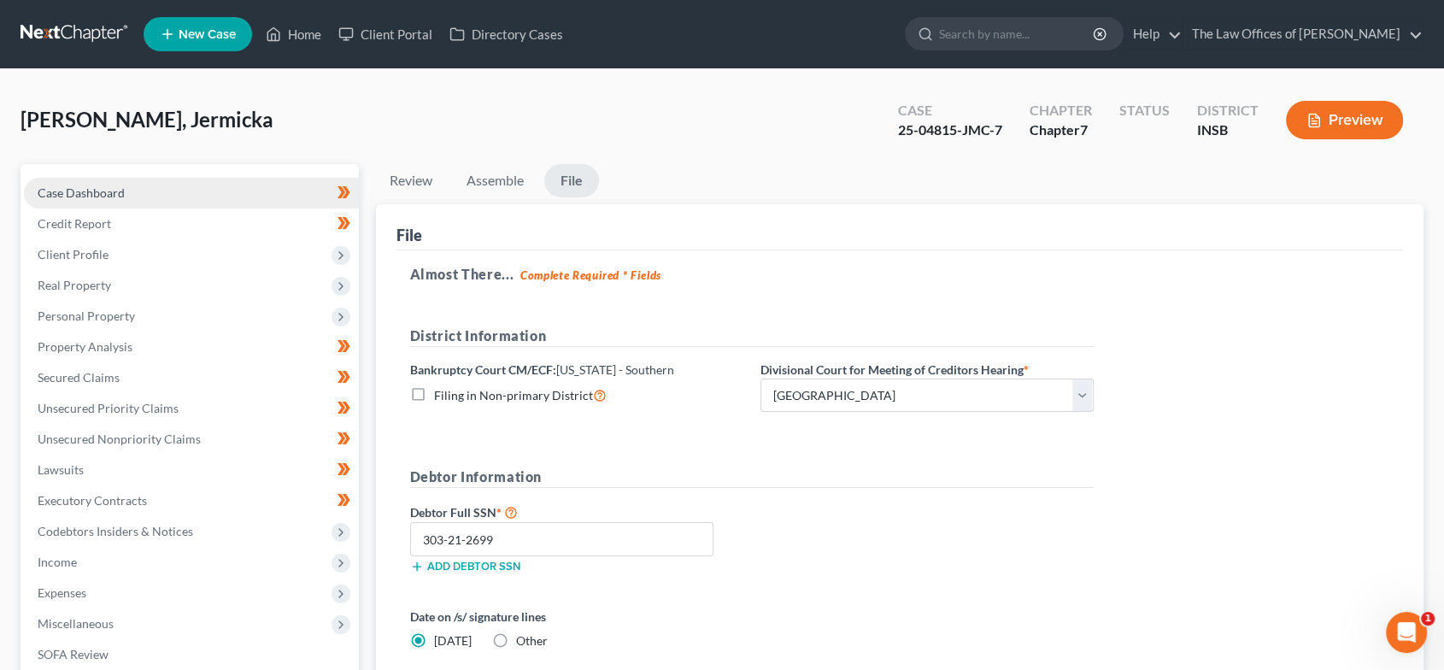
click at [134, 196] on link "Case Dashboard" at bounding box center [191, 193] width 335 height 31
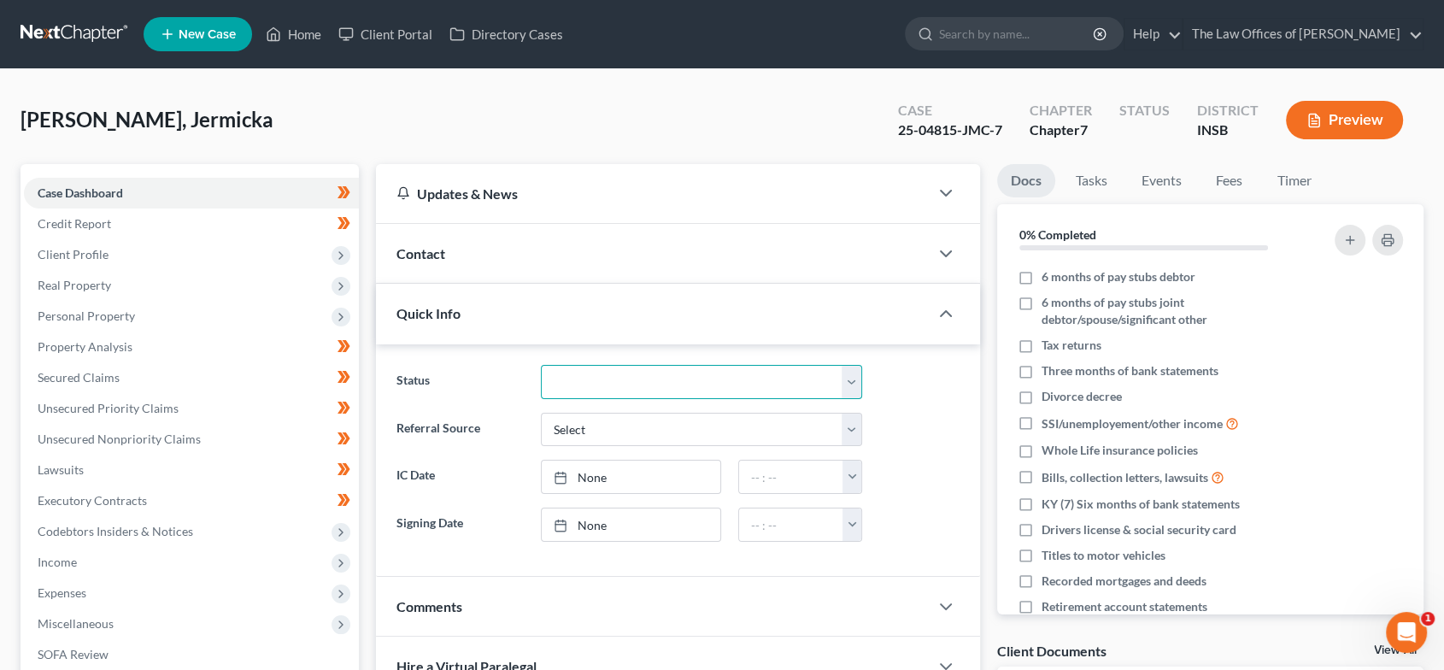
click at [674, 384] on select "Confirmed Discharged Dismissed Filed In Progress Means Test Objection to Confir…" at bounding box center [701, 382] width 321 height 34
select select "3"
click at [541, 365] on select "Confirmed Discharged Dismissed Filed In Progress Means Test Objection to Confir…" at bounding box center [701, 382] width 321 height 34
click at [296, 32] on link "Home" at bounding box center [293, 34] width 73 height 31
